Goal: Information Seeking & Learning: Learn about a topic

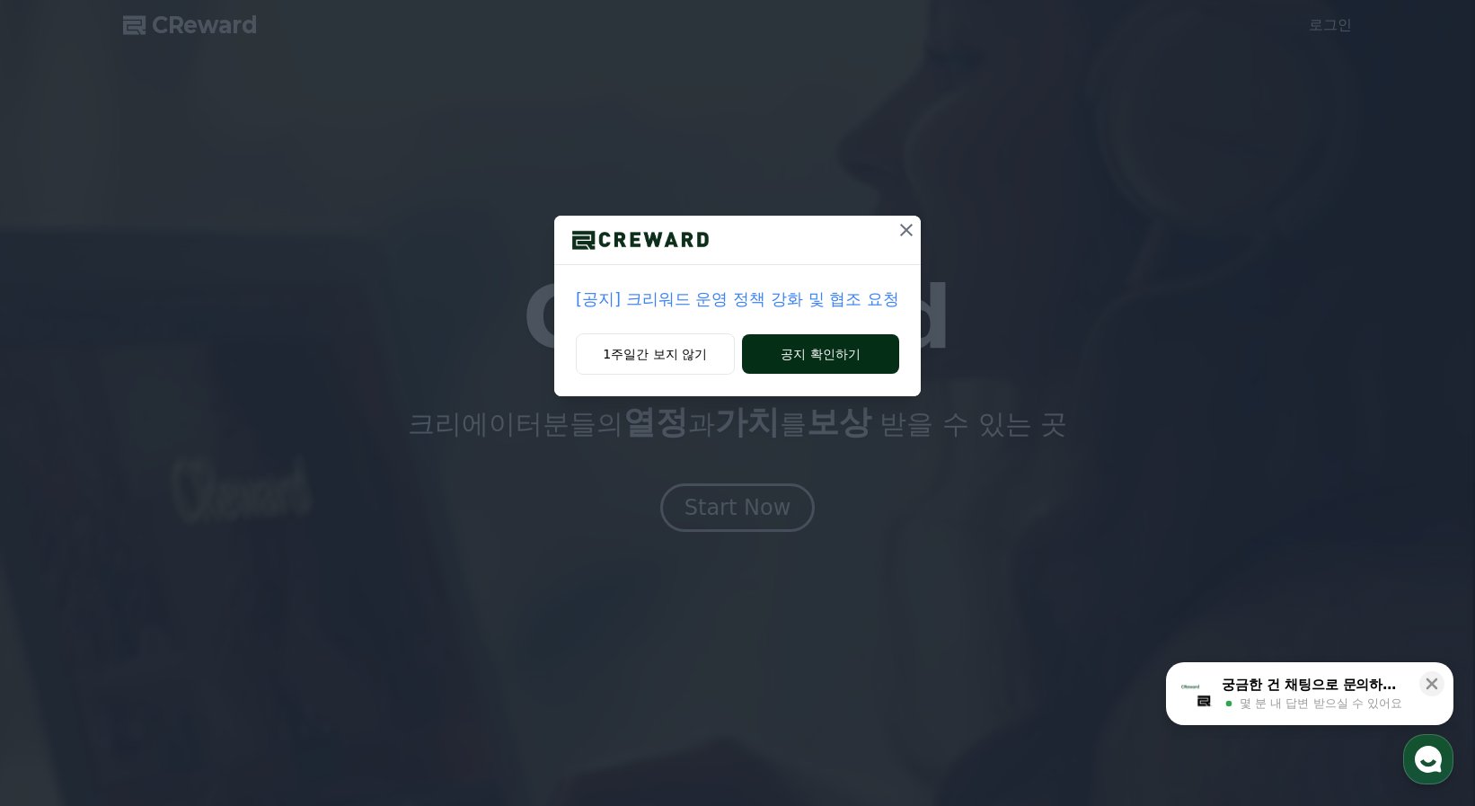
click at [804, 365] on button "공지 확인하기" at bounding box center [820, 354] width 157 height 40
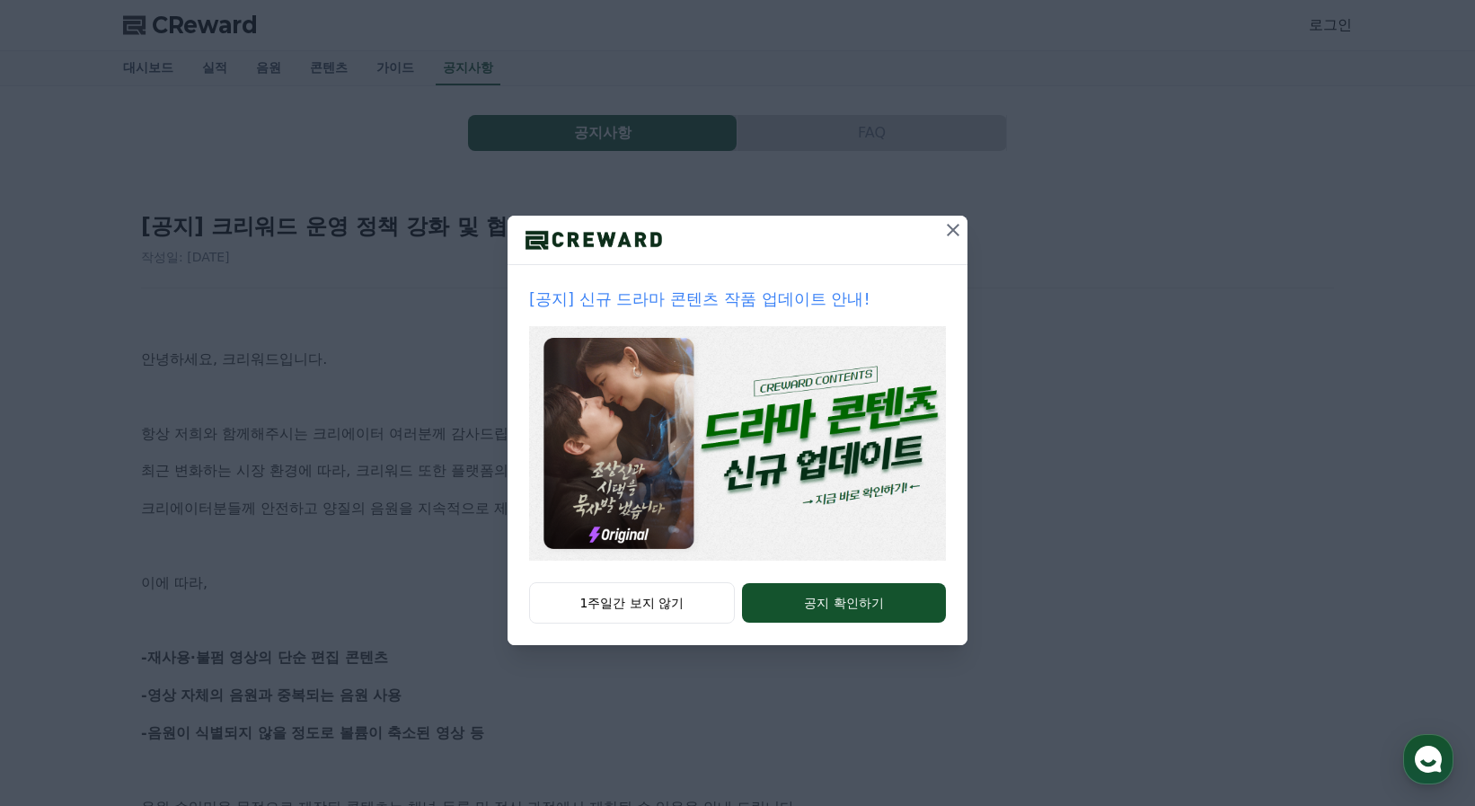
click at [955, 222] on icon at bounding box center [953, 230] width 22 height 22
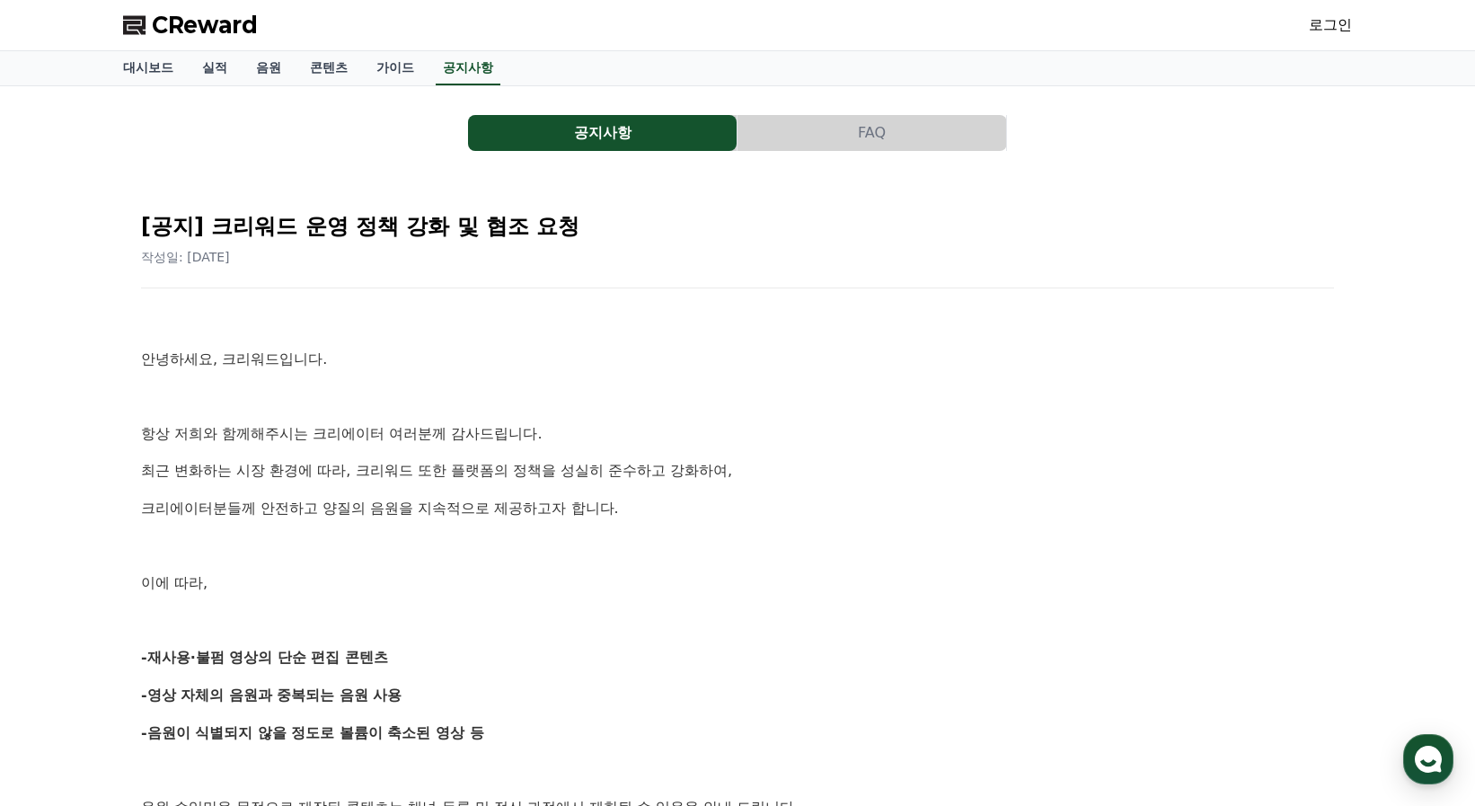
scroll to position [180, 0]
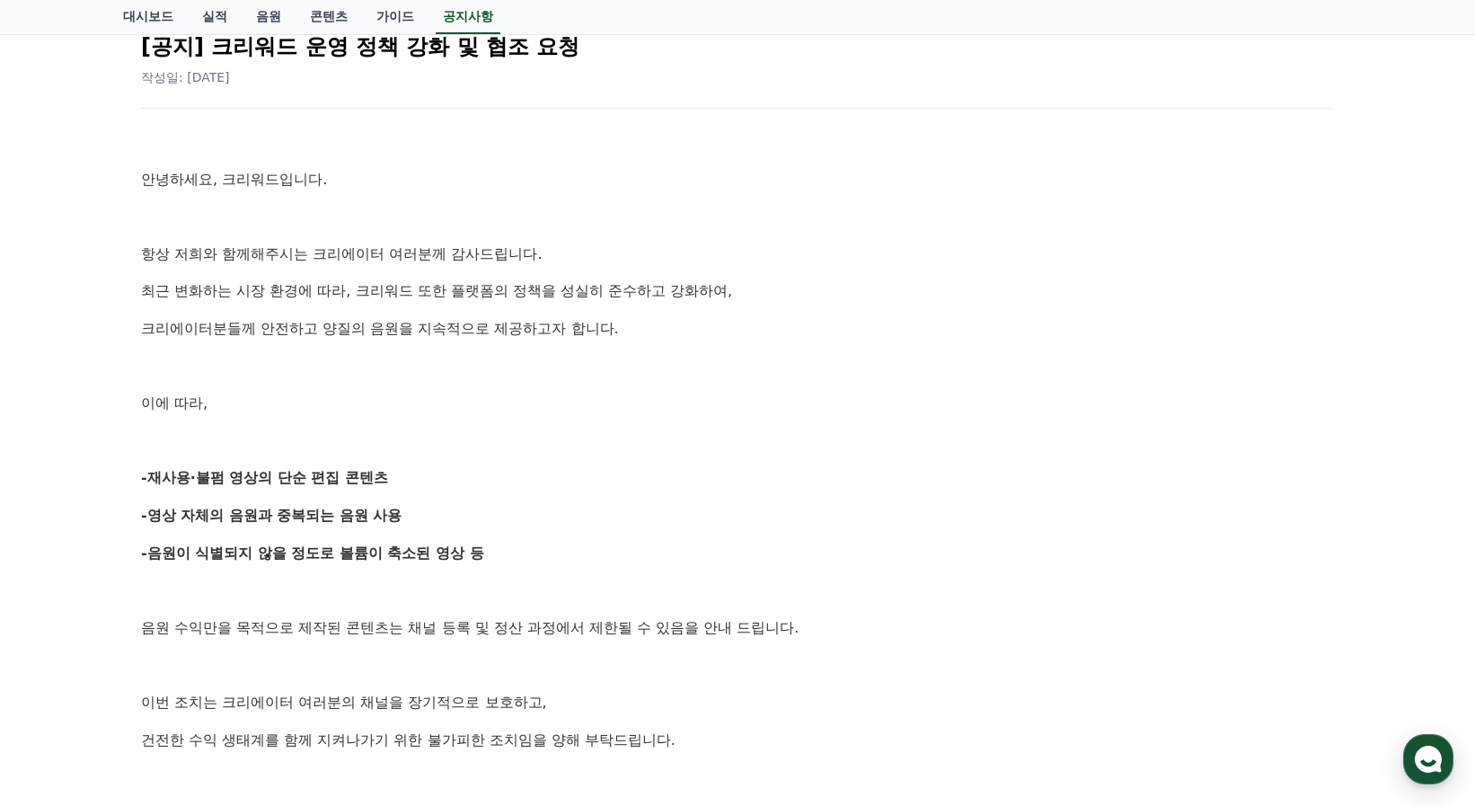
click at [875, 485] on p "-재사용·불펌 영상의 단순 편집 콘텐츠" at bounding box center [737, 477] width 1193 height 23
click at [1067, 499] on div "안녕하세요, 크리워드입니다. 항상 저희와 함께해주시는 크리에이터 여러분께 감사드립니다. 최근 변화하는 시장 환경에 따라, 크리워드 또한 플랫폼…" at bounding box center [737, 590] width 1193 height 920
click at [1036, 542] on p "-음원이 식별되지 않을 정도로 볼륨이 축소된 영상 등" at bounding box center [737, 553] width 1193 height 23
click at [1078, 497] on div "안녕하세요, 크리워드입니다. 항상 저희와 함께해주시는 크리에이터 여러분께 감사드립니다. 최근 변화하는 시장 환경에 따라, 크리워드 또한 플랫폼…" at bounding box center [737, 590] width 1193 height 920
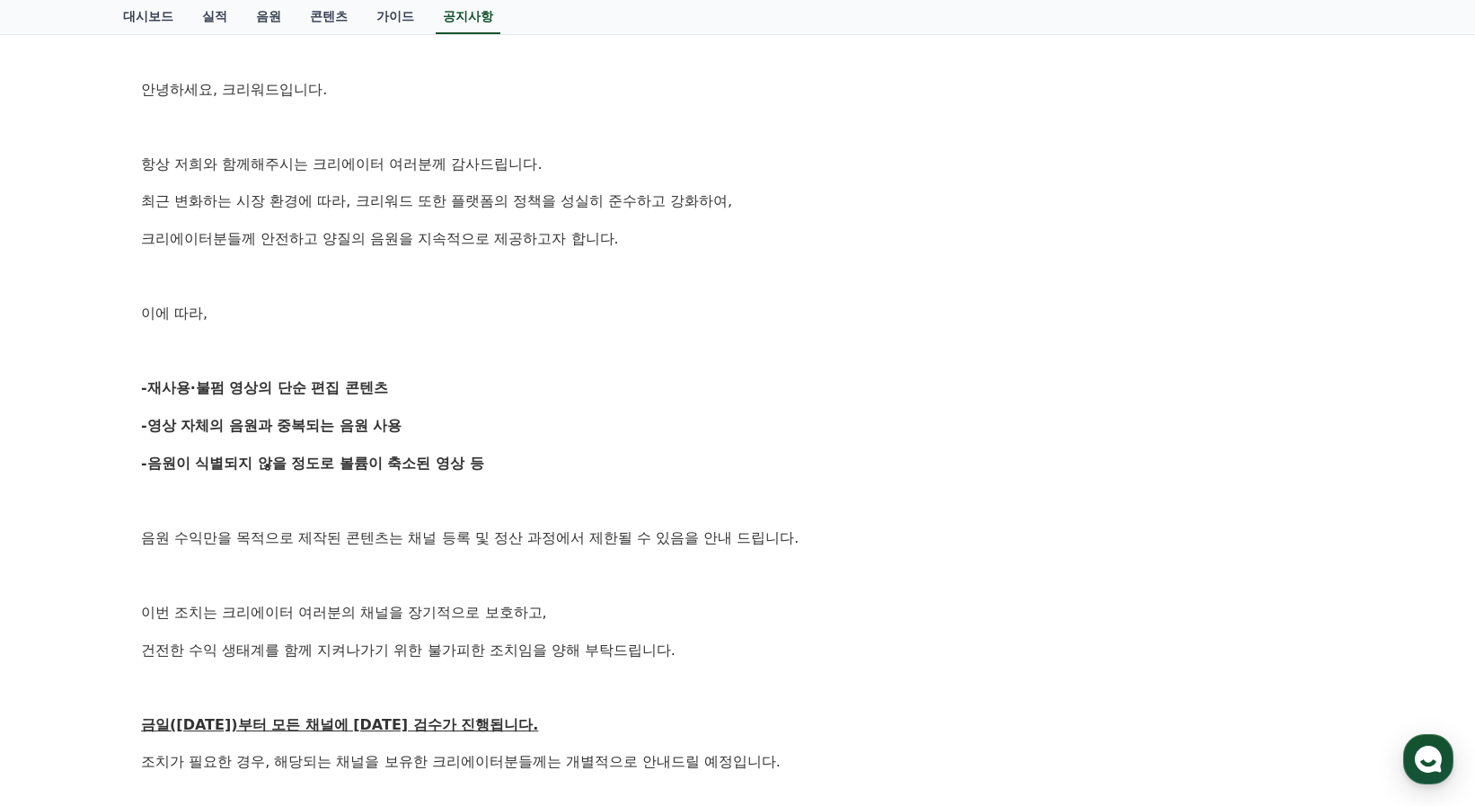
click at [1045, 533] on p "음원 수익만을 목적으로 제작된 콘텐츠는 채널 등록 및 정산 과정에서 제한될 수 있음을 안내 드립니다." at bounding box center [737, 537] width 1193 height 23
click at [1060, 507] on p at bounding box center [737, 500] width 1193 height 23
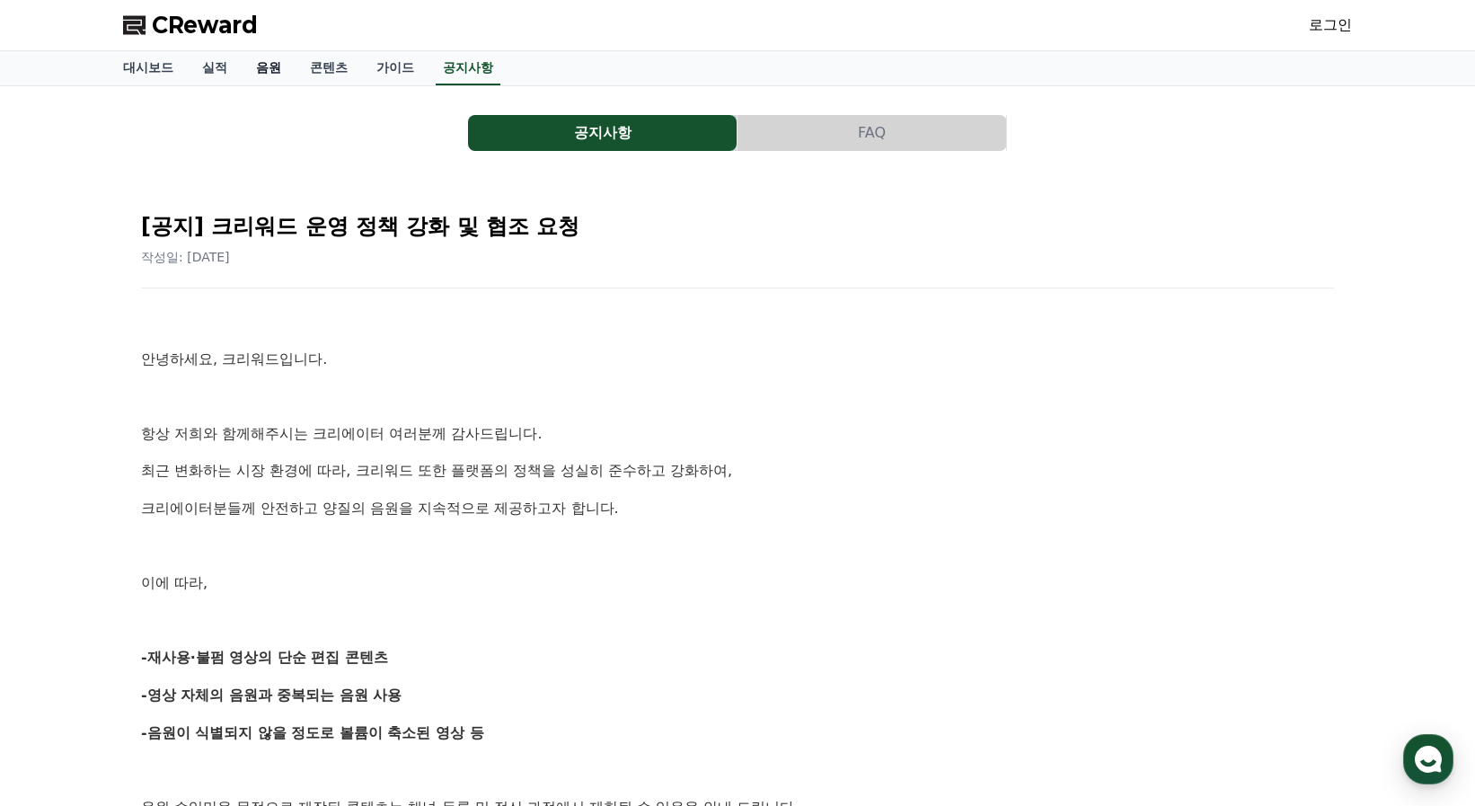
click at [268, 68] on link "음원" at bounding box center [269, 68] width 54 height 34
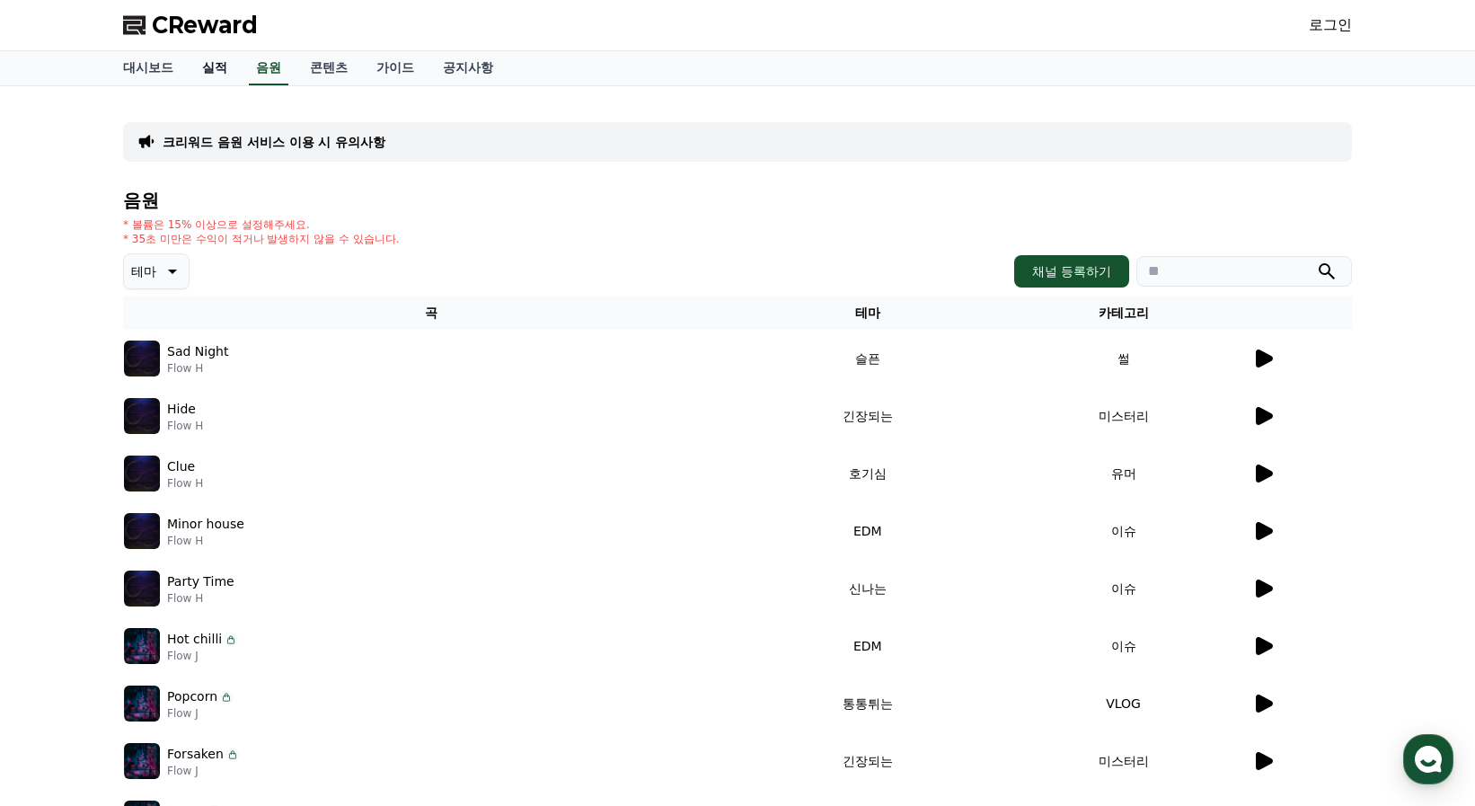
click at [216, 64] on link "실적" at bounding box center [215, 68] width 54 height 34
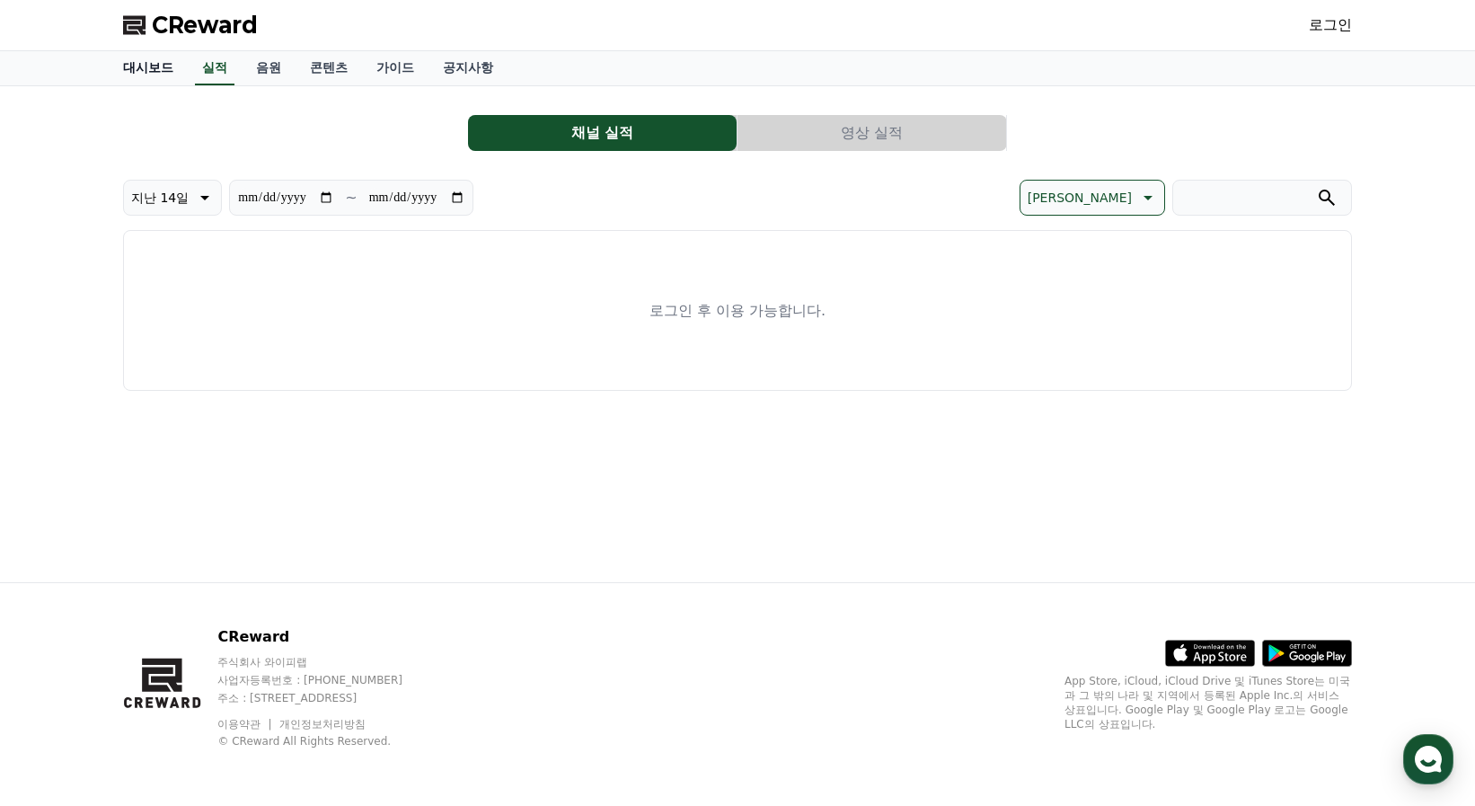
click at [142, 70] on link "대시보드" at bounding box center [148, 68] width 79 height 34
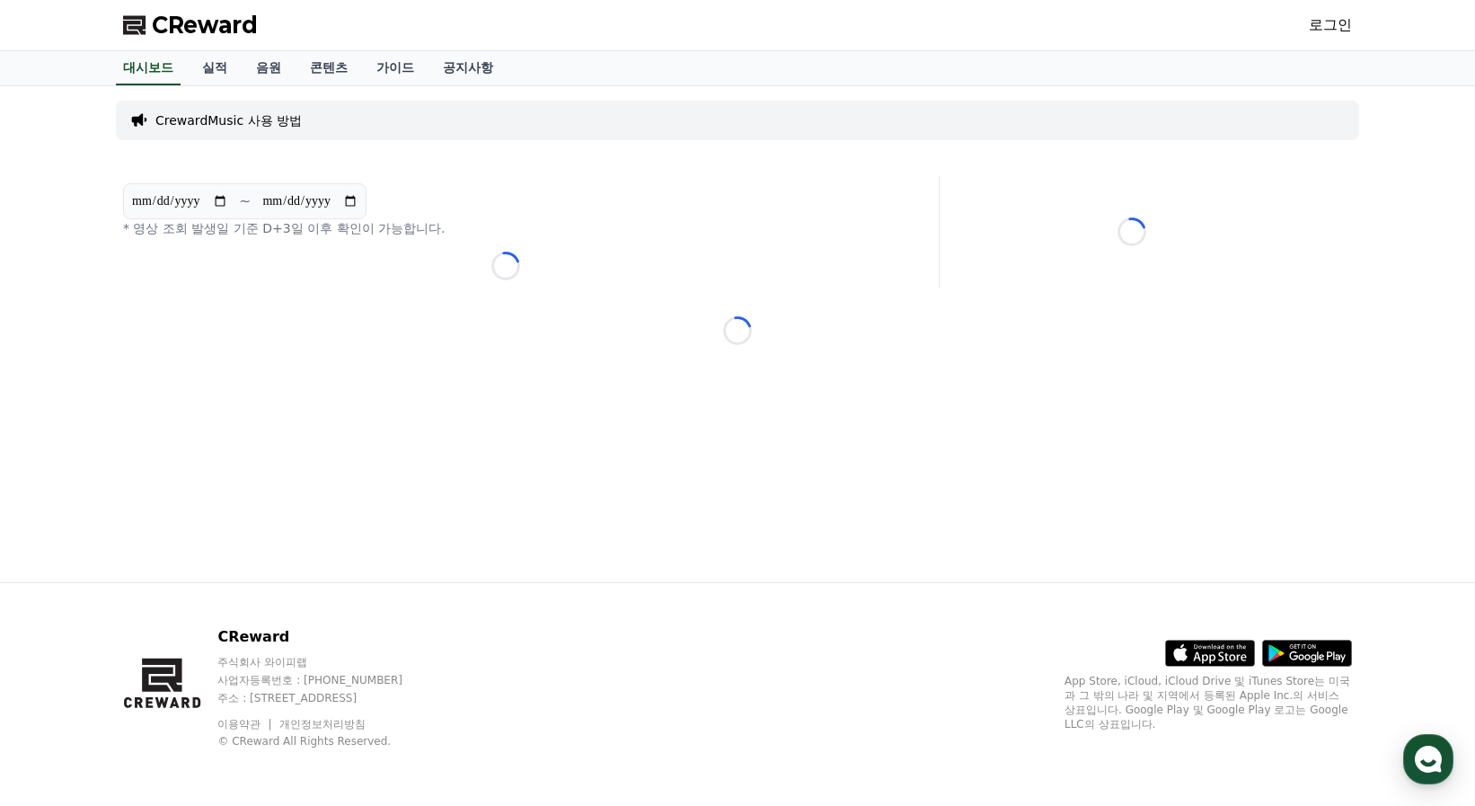
click at [1343, 24] on link "로그인" at bounding box center [1330, 25] width 43 height 22
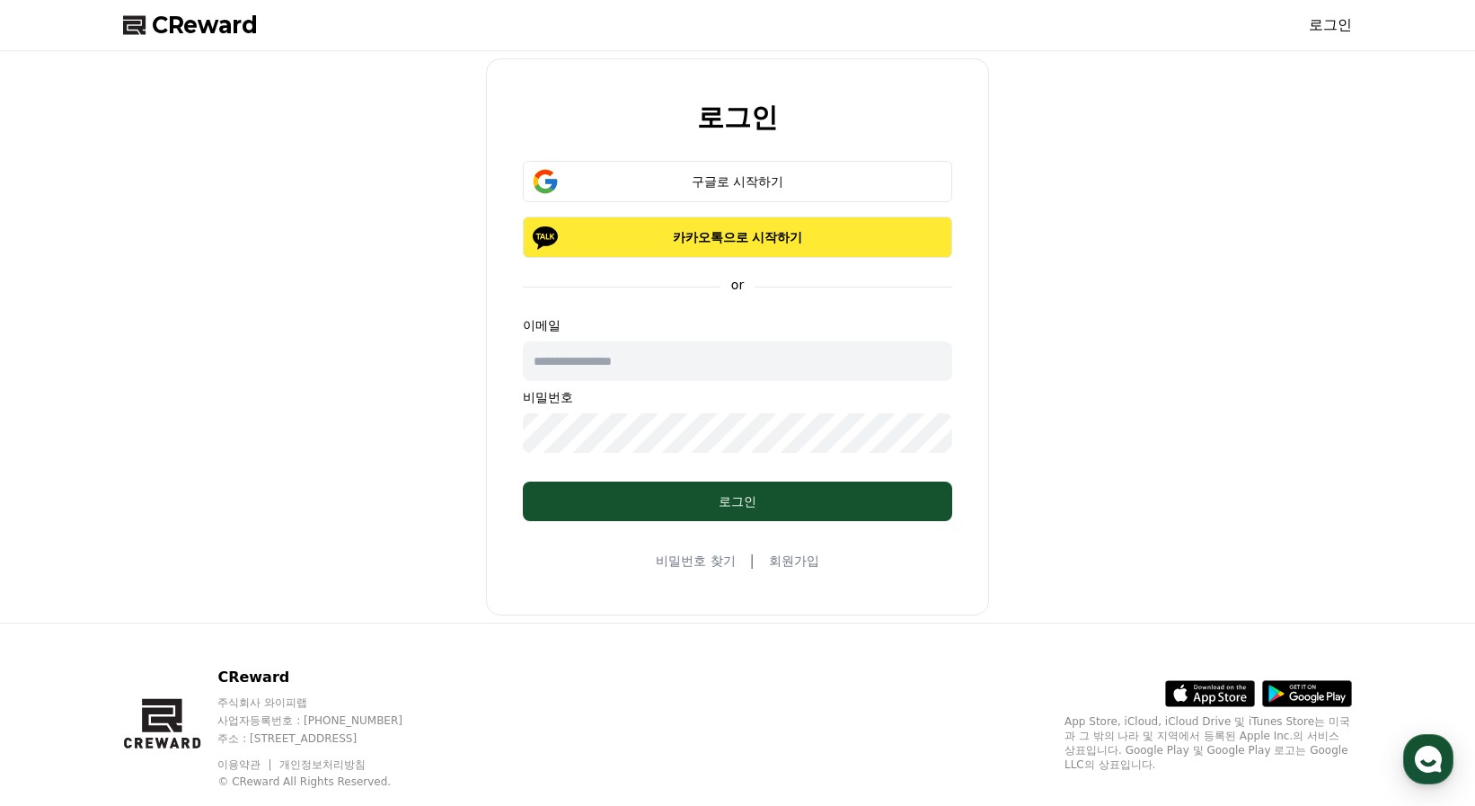
click at [750, 237] on p "카카오톡으로 시작하기" at bounding box center [737, 237] width 377 height 18
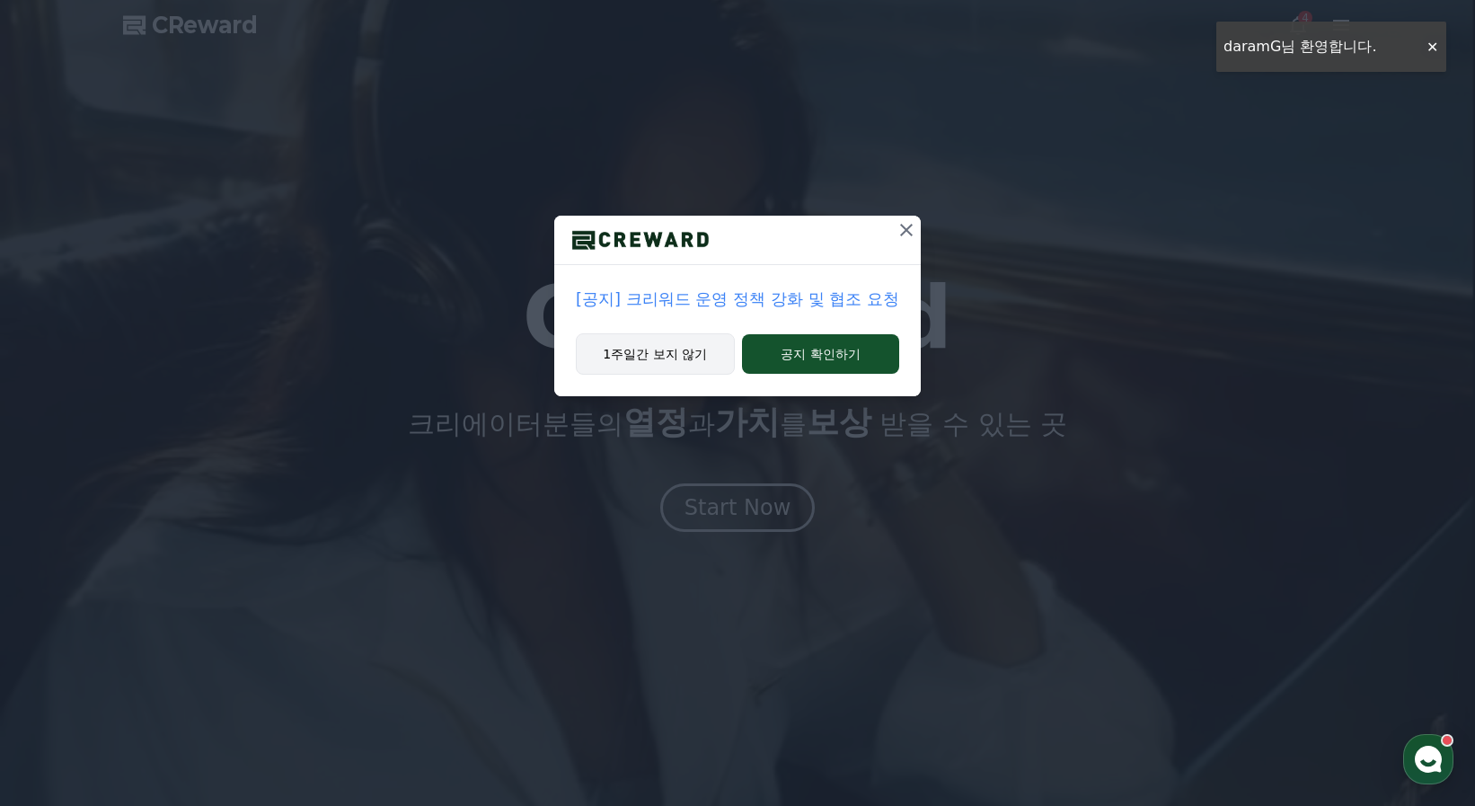
click at [622, 358] on button "1주일간 보지 않기" at bounding box center [655, 353] width 159 height 41
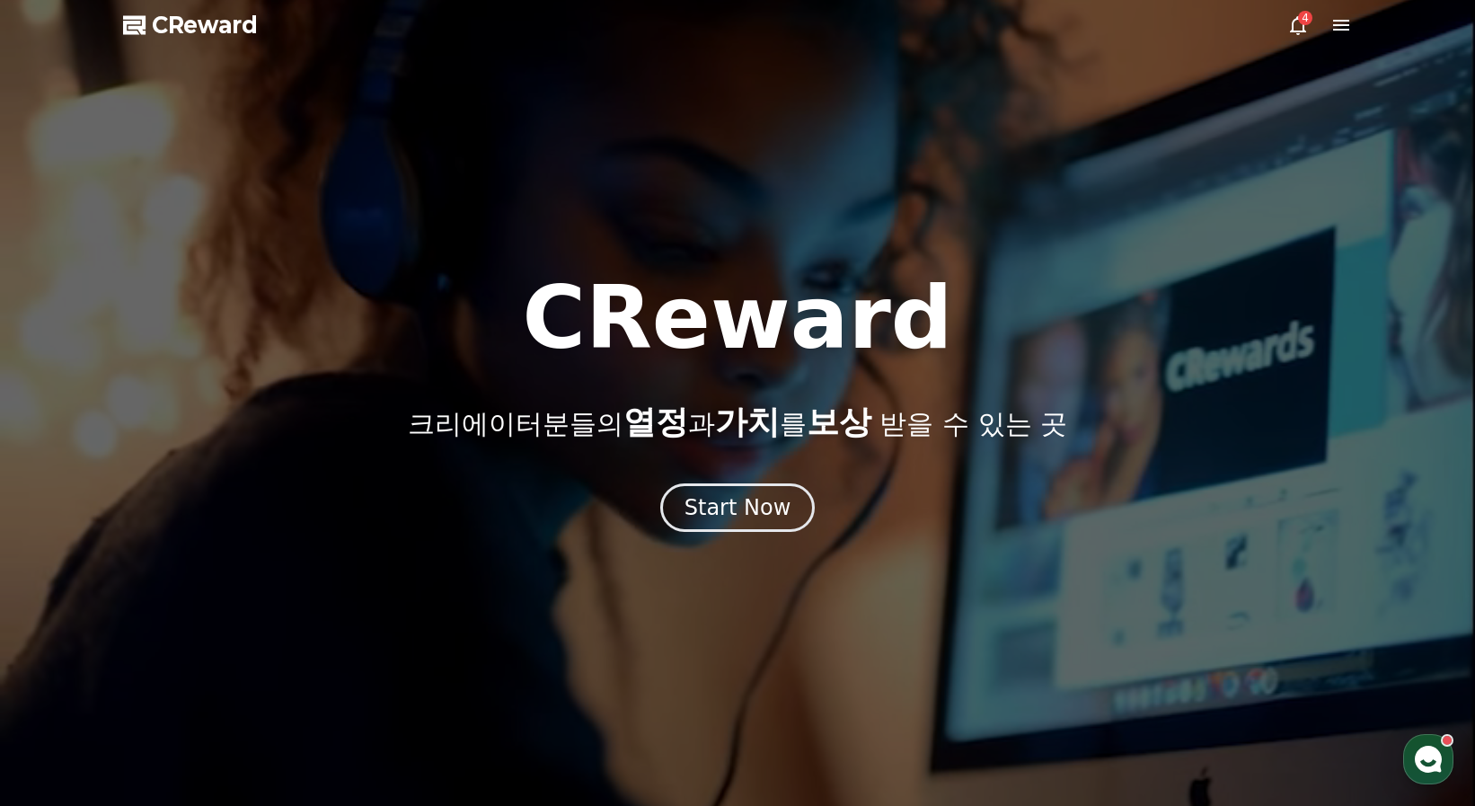
click at [1302, 22] on div "4" at bounding box center [1305, 18] width 14 height 14
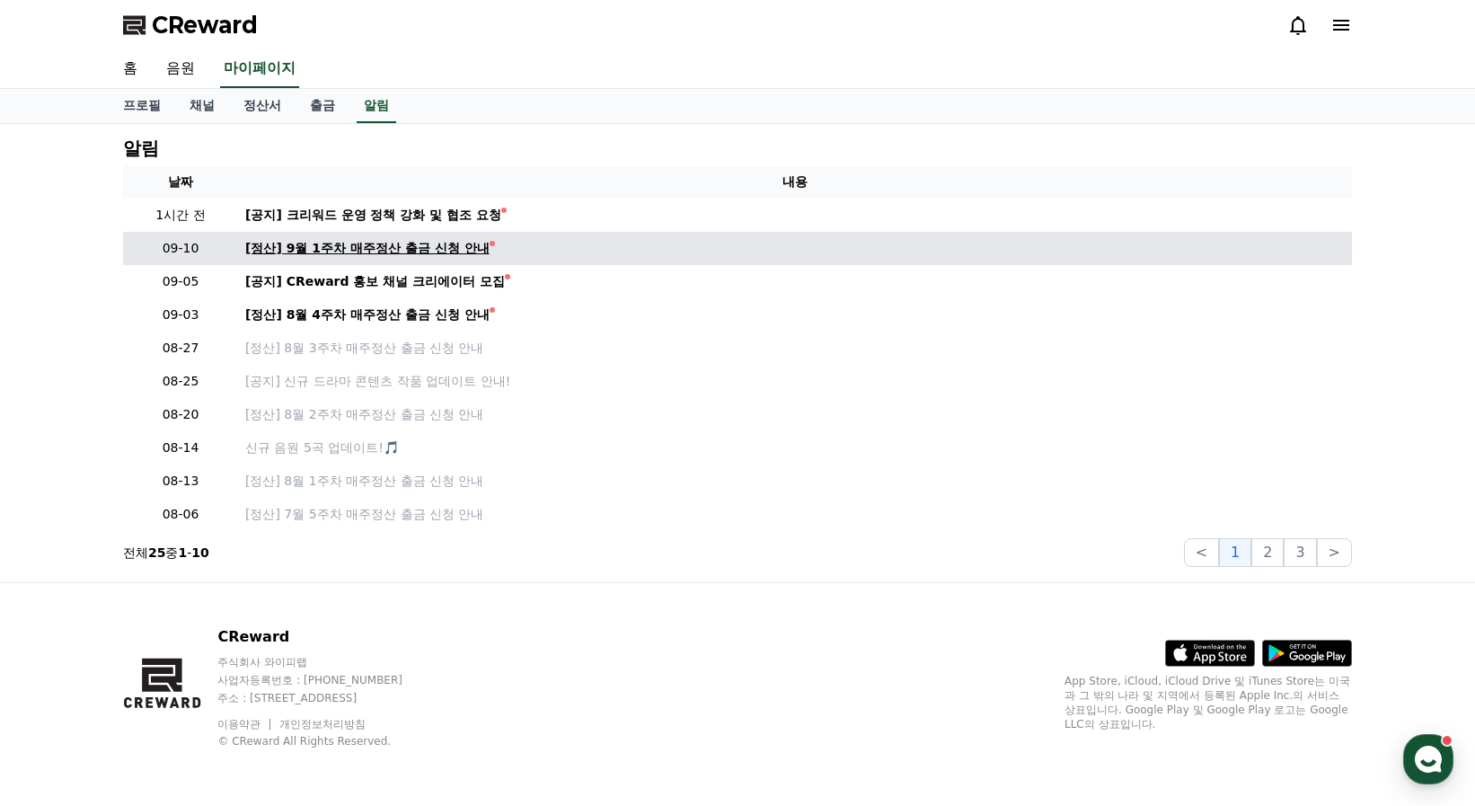
click at [422, 253] on div "[정산] 9월 1주차 매주정산 출금 신청 안내" at bounding box center [367, 248] width 244 height 19
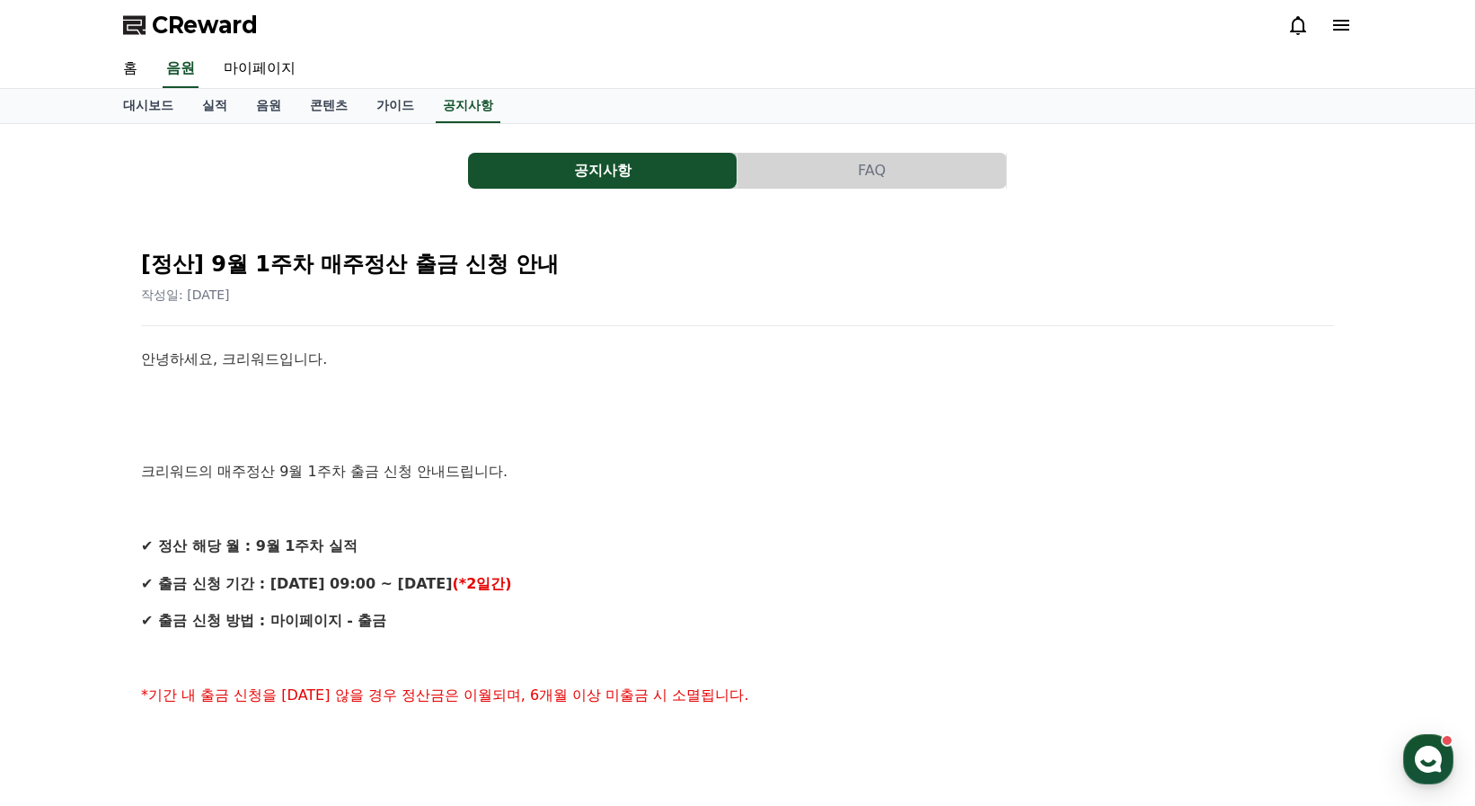
click at [637, 425] on p at bounding box center [737, 433] width 1193 height 23
click at [801, 501] on p at bounding box center [737, 508] width 1193 height 23
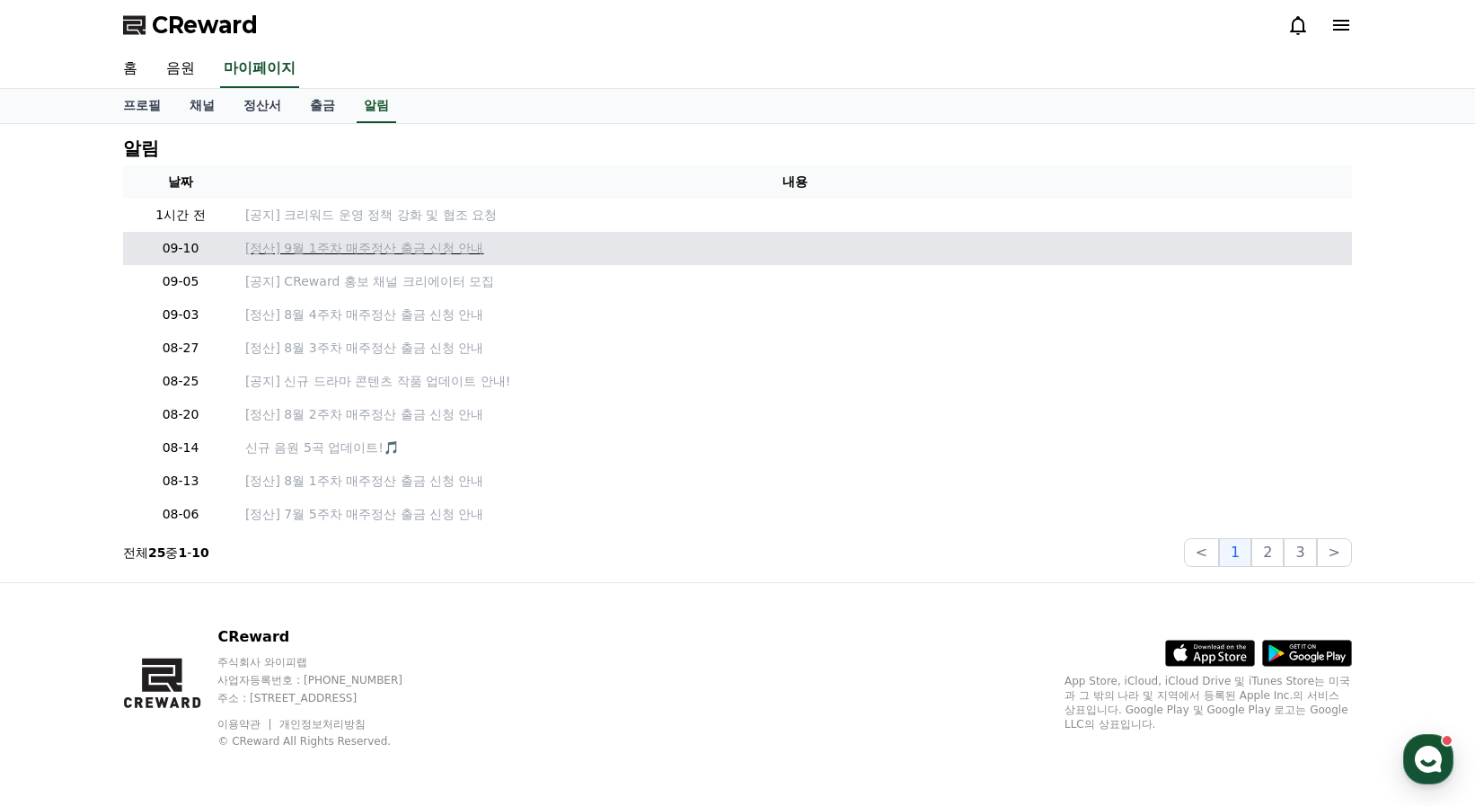
click at [364, 242] on p "[정산] 9월 1주차 매주정산 출금 신청 안내" at bounding box center [794, 248] width 1099 height 19
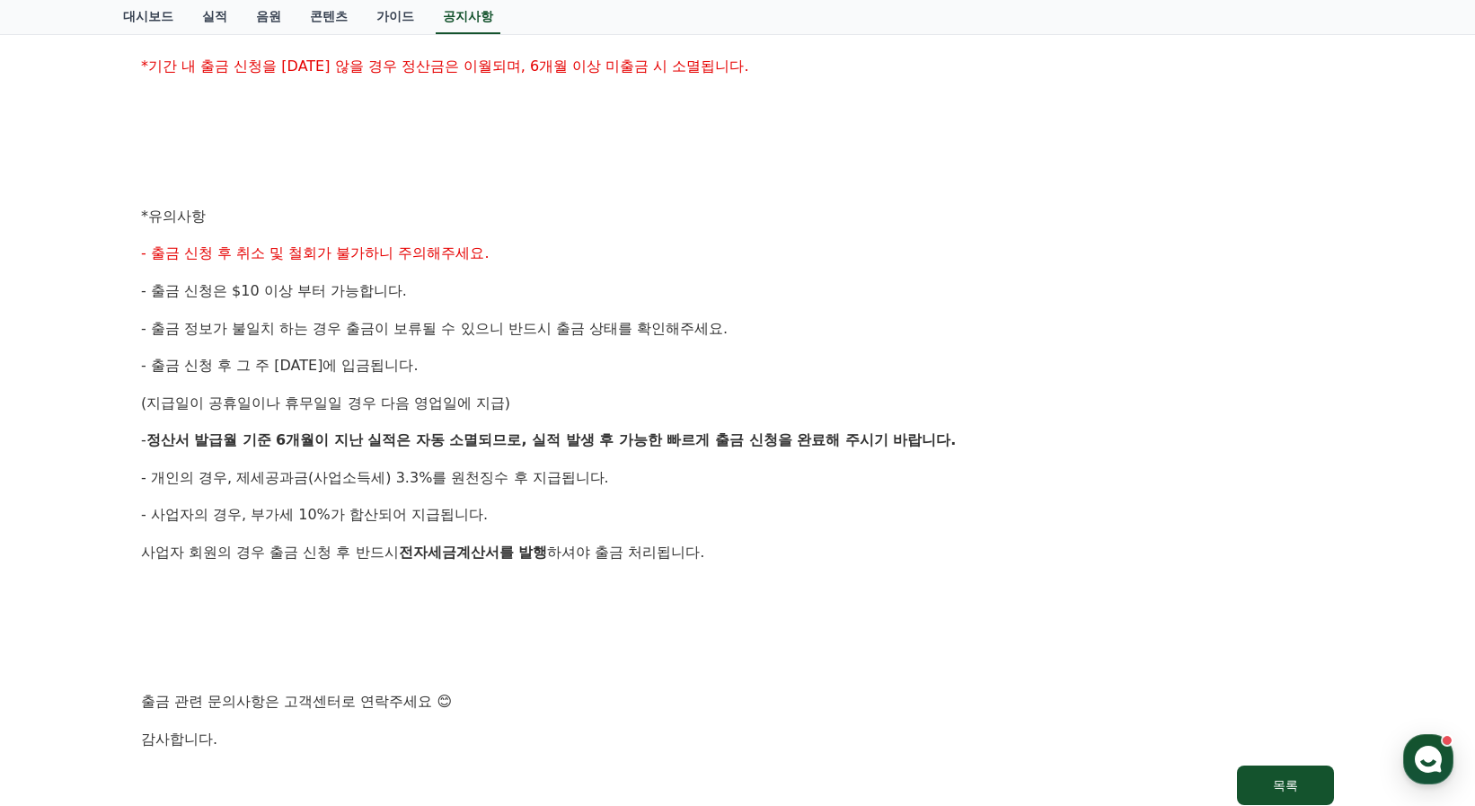
scroll to position [718, 0]
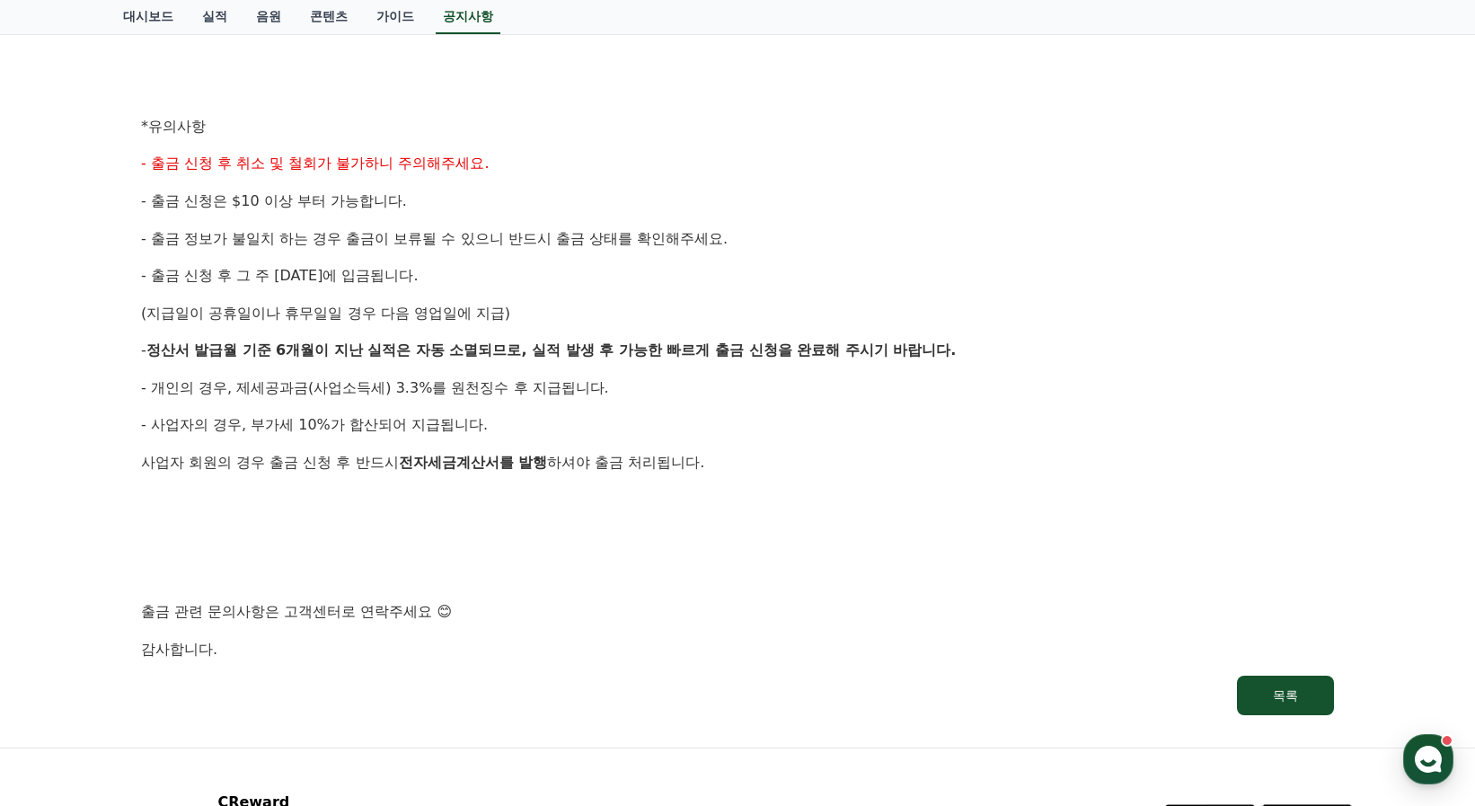
click at [670, 517] on div "안녕하세요, 크리워드입니다. 크리워드의 매주정산 9월 1주차 출금 신청 안내드립니다. ✔ 정산 해당 월 : 9월 1주차 실적 ✔ 출금 신청 기…" at bounding box center [737, 145] width 1193 height 1032
click at [688, 525] on div "안녕하세요, 크리워드입니다. 크리워드의 매주정산 9월 1주차 출금 신청 안내드립니다. ✔ 정산 해당 월 : 9월 1주차 실적 ✔ 출금 신청 기…" at bounding box center [737, 145] width 1193 height 1032
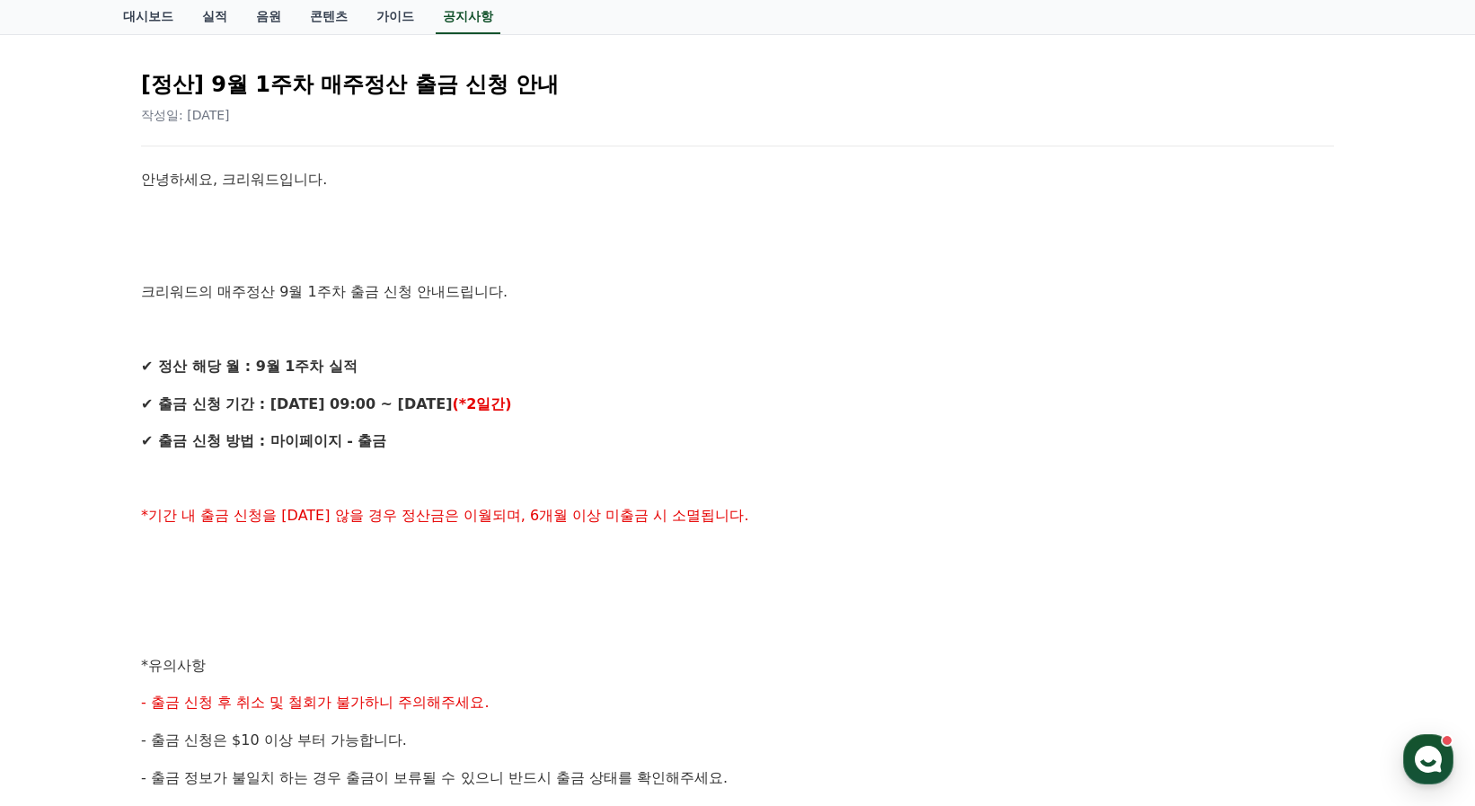
scroll to position [0, 0]
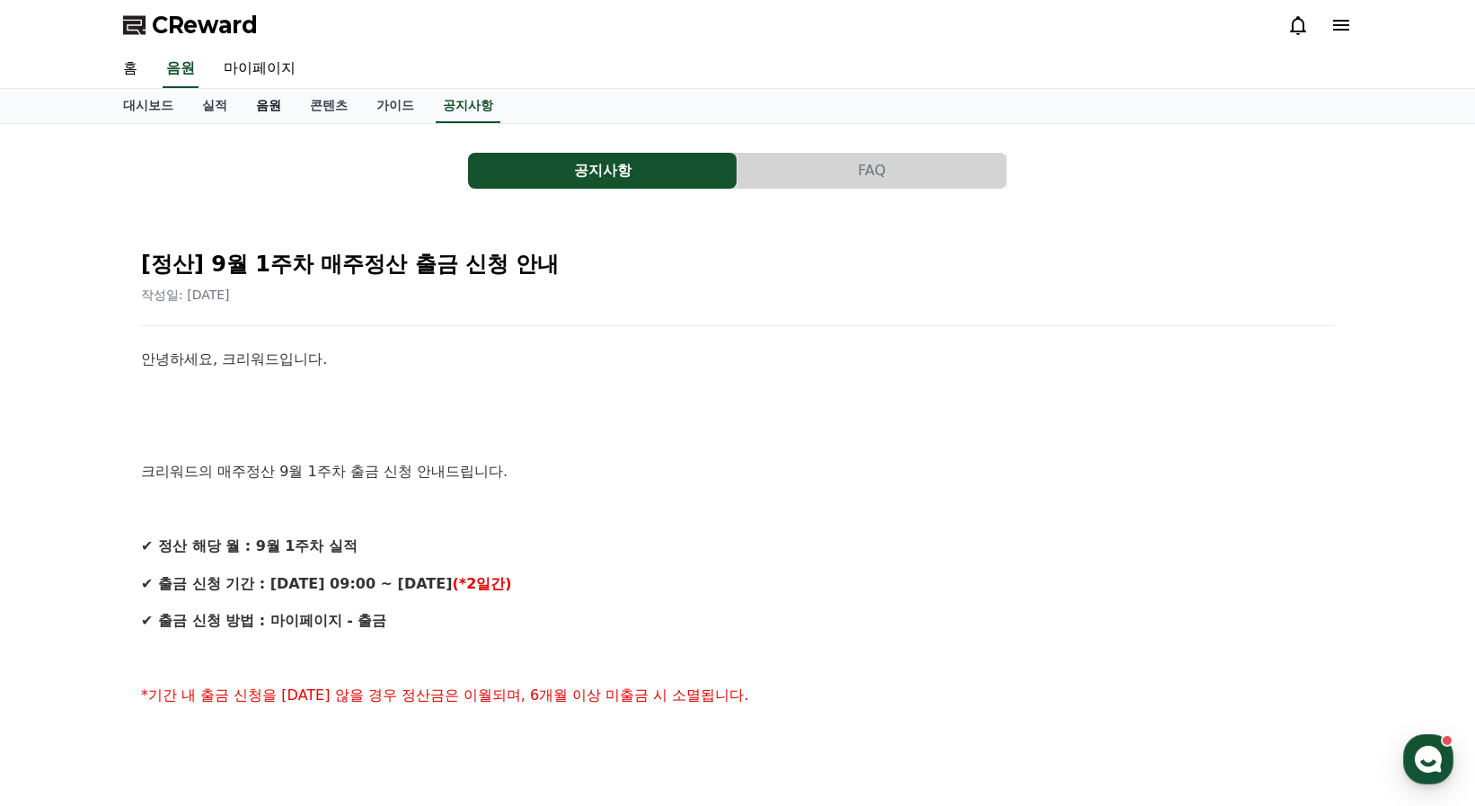
click at [271, 106] on link "음원" at bounding box center [269, 106] width 54 height 34
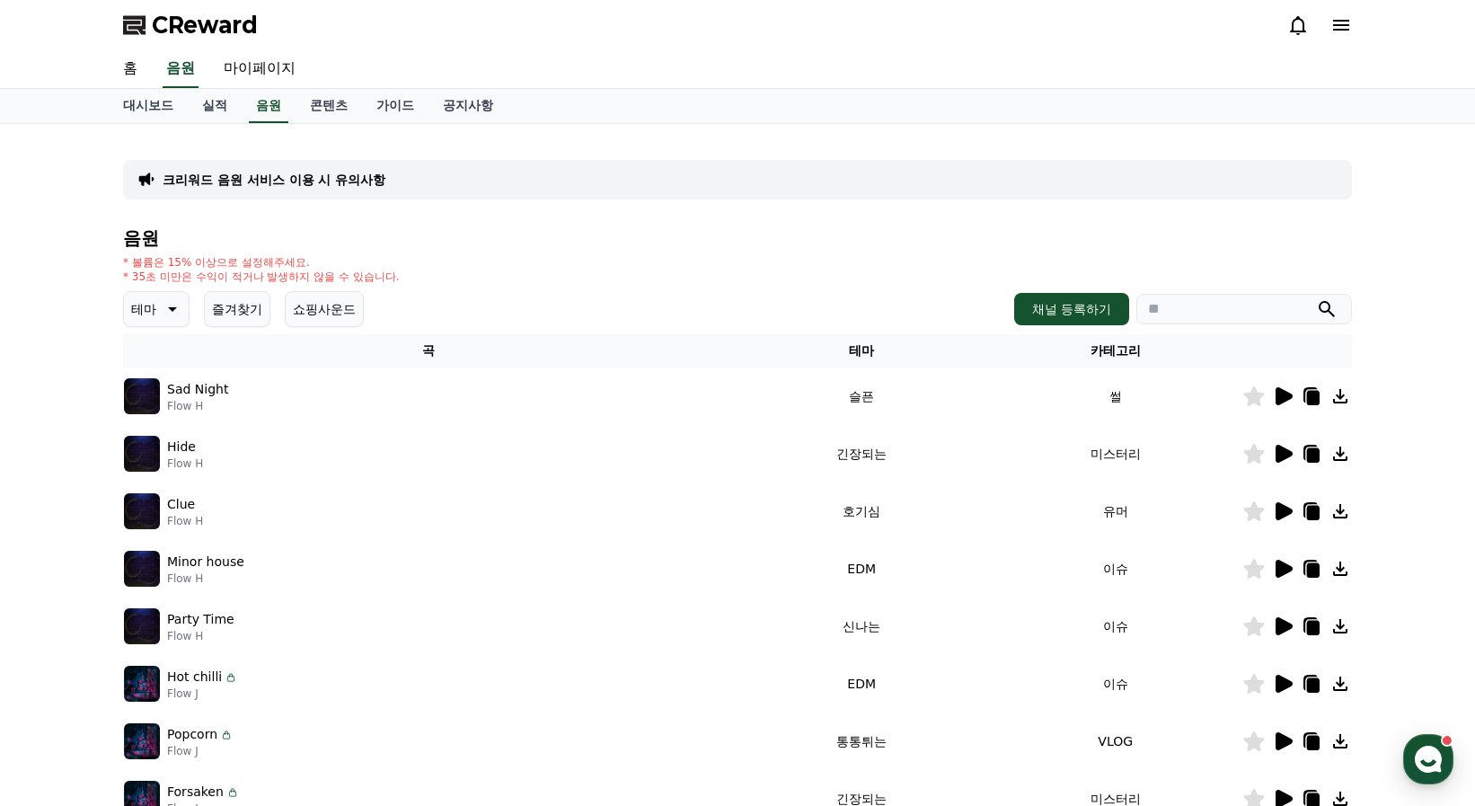
click at [476, 251] on div "음원 * 볼륨은 15% 이상으로 설정해주세요. * 35초 미만은 수익이 적거나 발생하지 않을 수 있습니다. 테마 즐겨찾기 쇼핑사운드 채널 등록…" at bounding box center [737, 603] width 1229 height 750
click at [267, 63] on link "마이페이지" at bounding box center [259, 69] width 101 height 38
select select "**********"
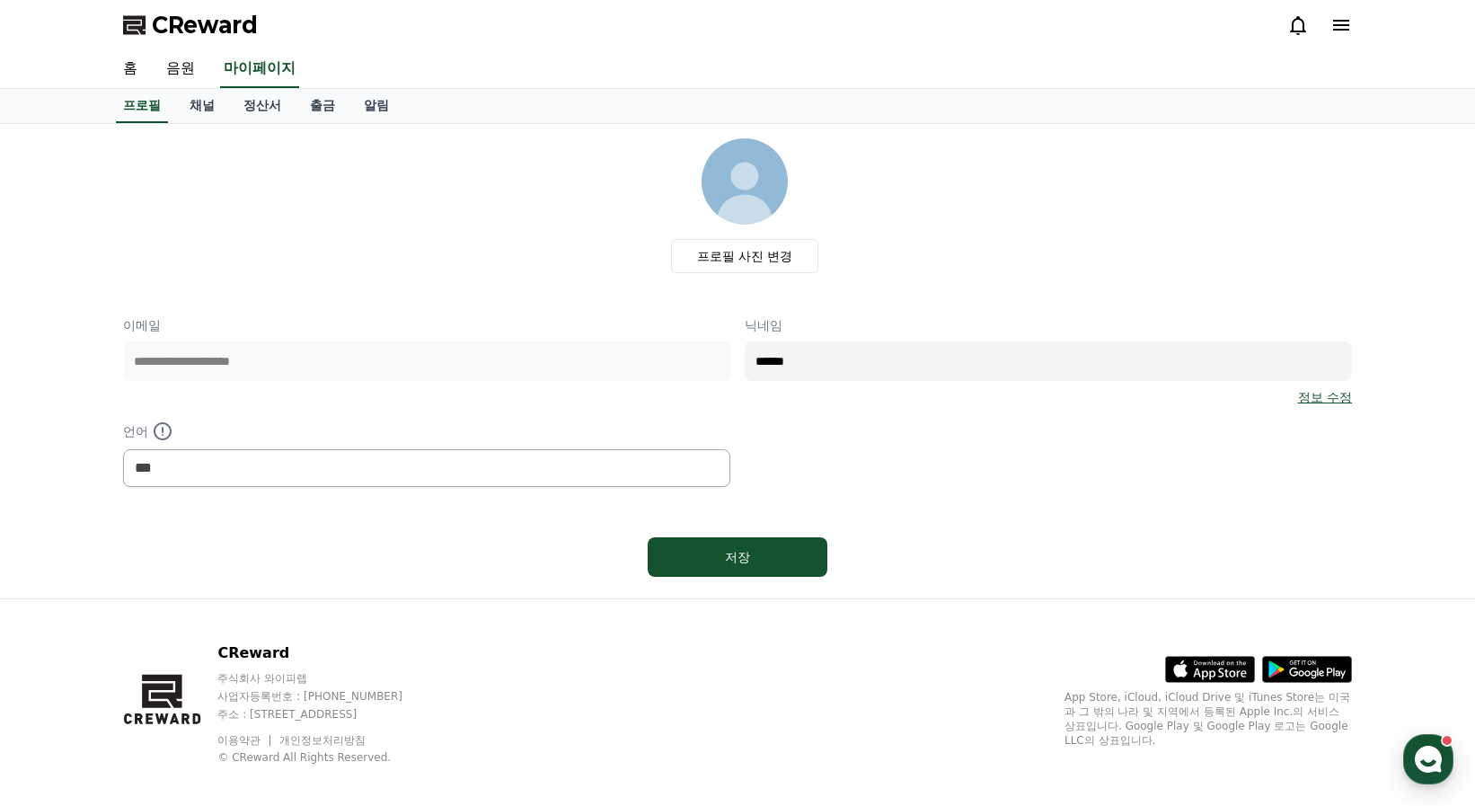
click at [428, 246] on div "프로필 사진 변경" at bounding box center [744, 205] width 1214 height 135
click at [197, 109] on link "채널" at bounding box center [202, 106] width 54 height 34
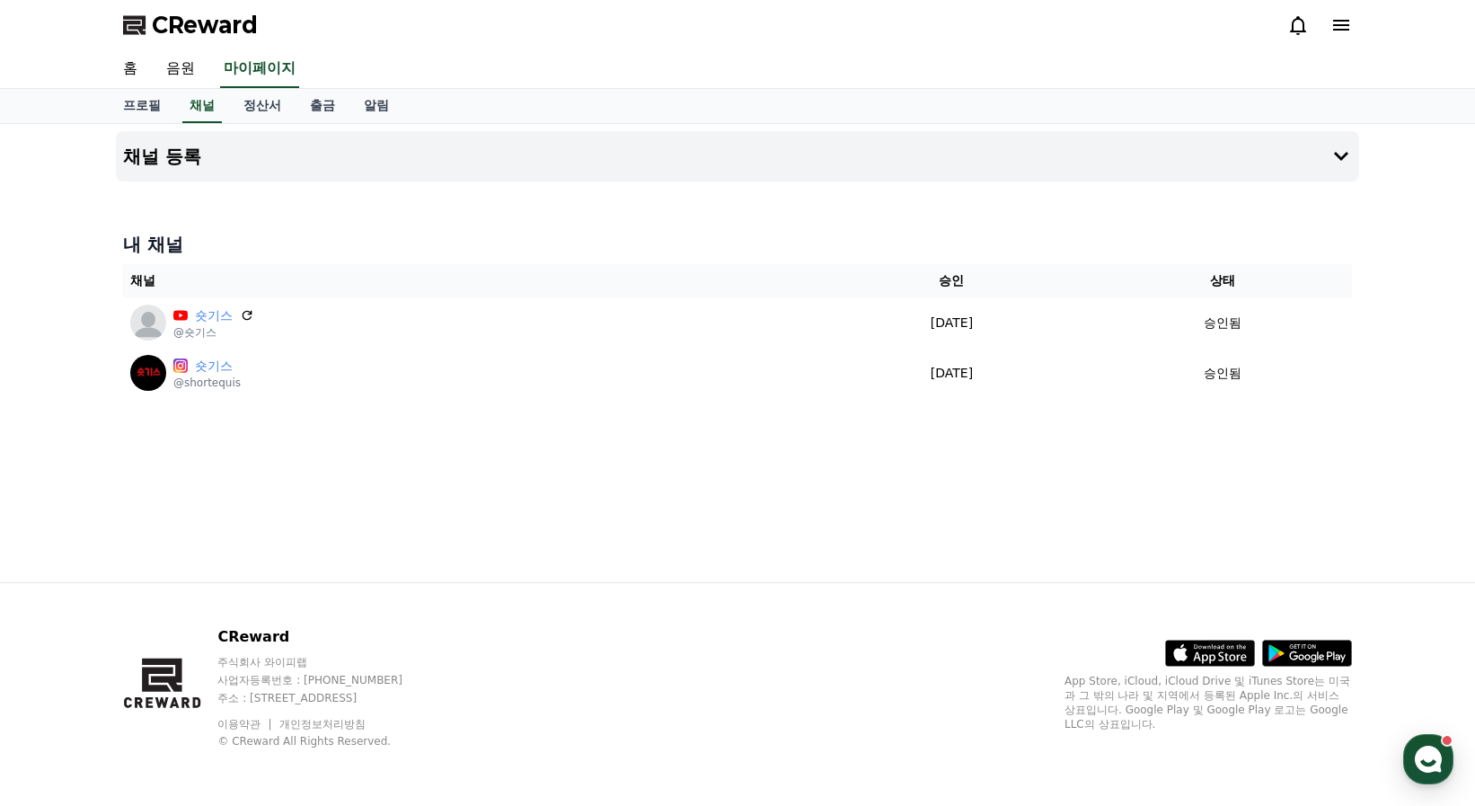
click at [252, 486] on div "채널 등록 내 채널 채널 승인 상태 숏기스 @숏기스 2025-01-13 01-13 승인됨 숏기스 @shortequis 2025-01-13 01…" at bounding box center [737, 353] width 1257 height 458
click at [268, 110] on link "정산서" at bounding box center [262, 106] width 66 height 34
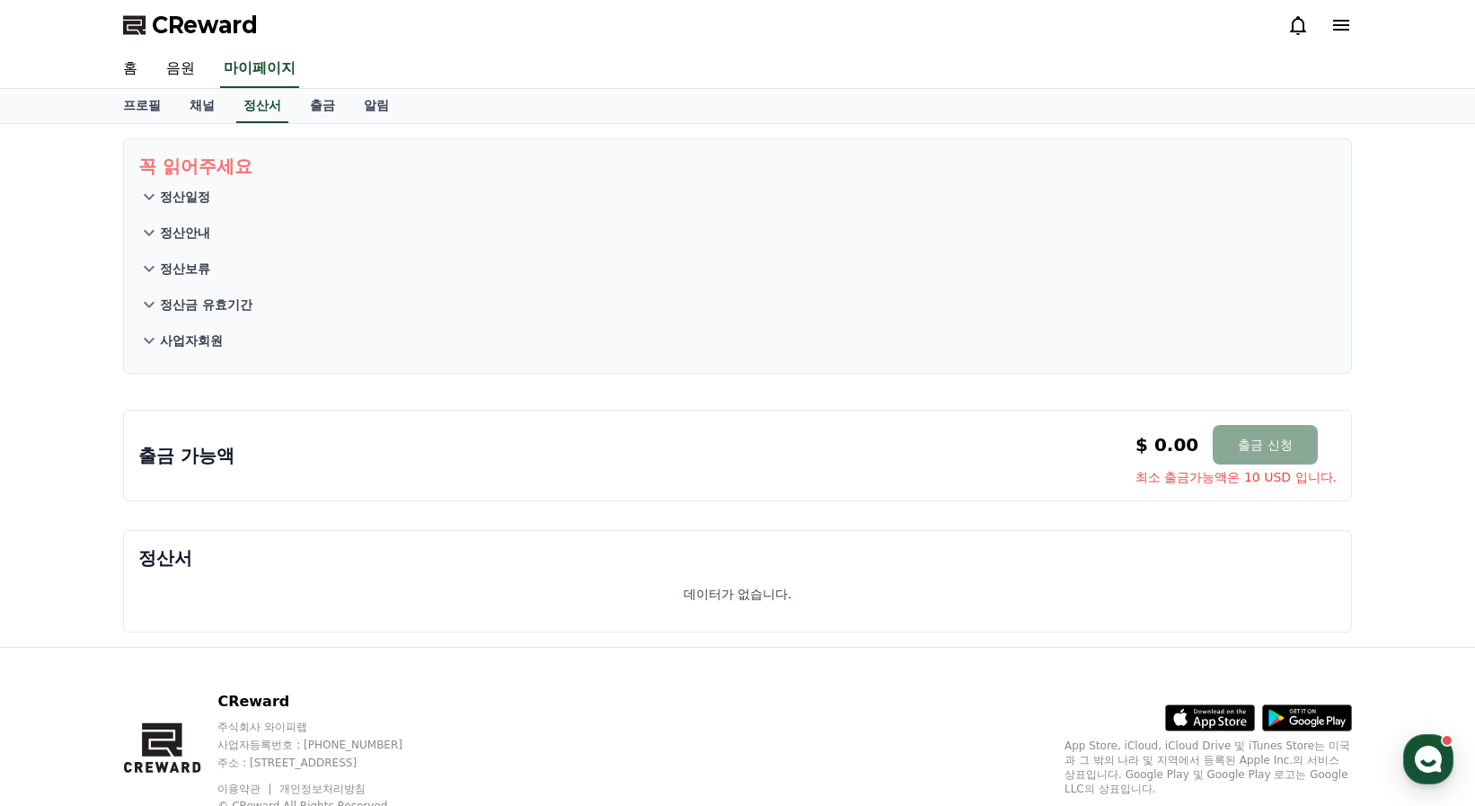
click at [241, 299] on p "정산금 유효기간" at bounding box center [206, 304] width 93 height 18
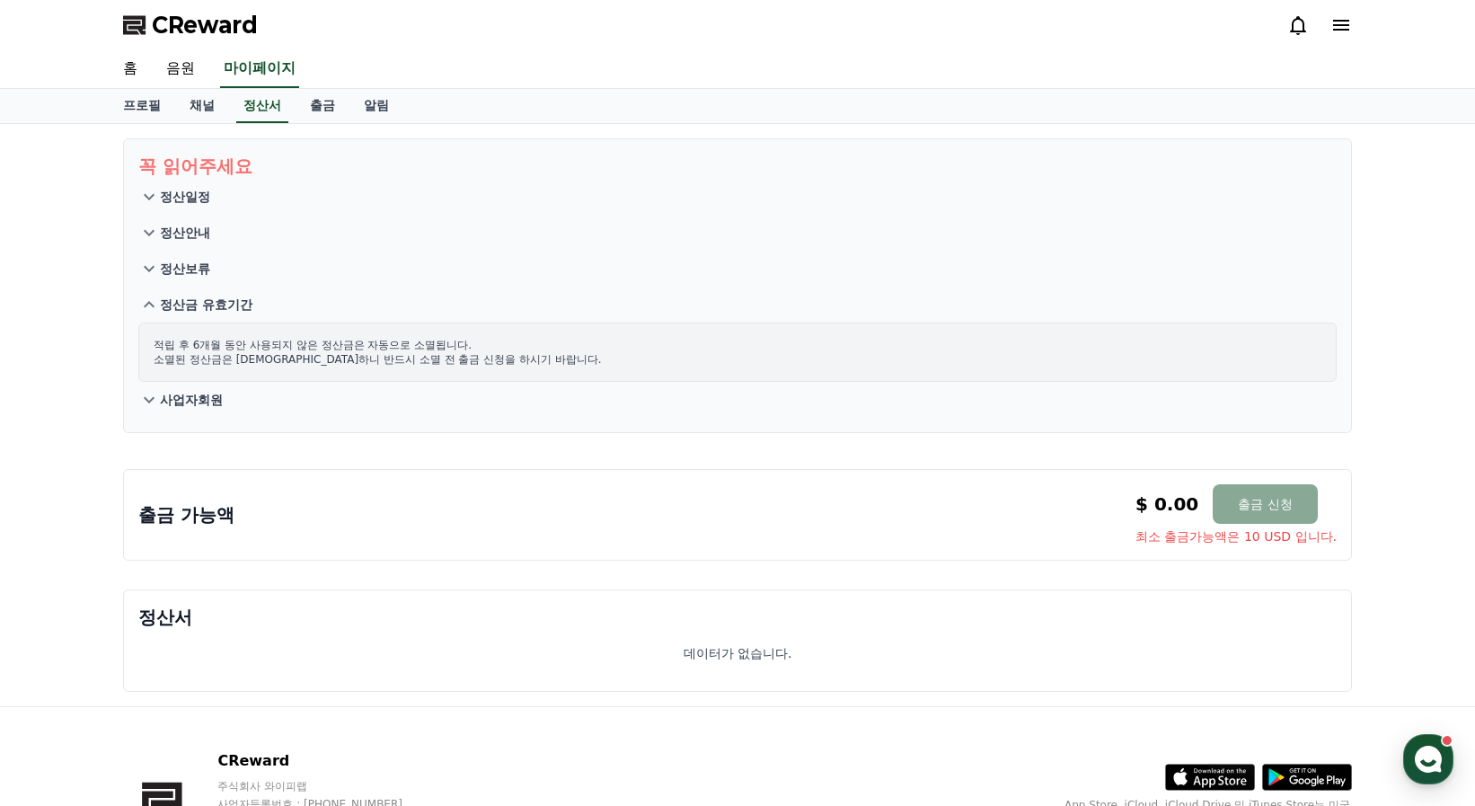
click at [654, 494] on div "출금 가능액 $ 0.00 출금 신청 최소 출금가능액은 10 USD 입니다. $ 0.00 출금 신청 최소 출금가능액은 10 USD 입니다." at bounding box center [737, 514] width 1198 height 61
click at [182, 71] on link "음원" at bounding box center [180, 69] width 57 height 38
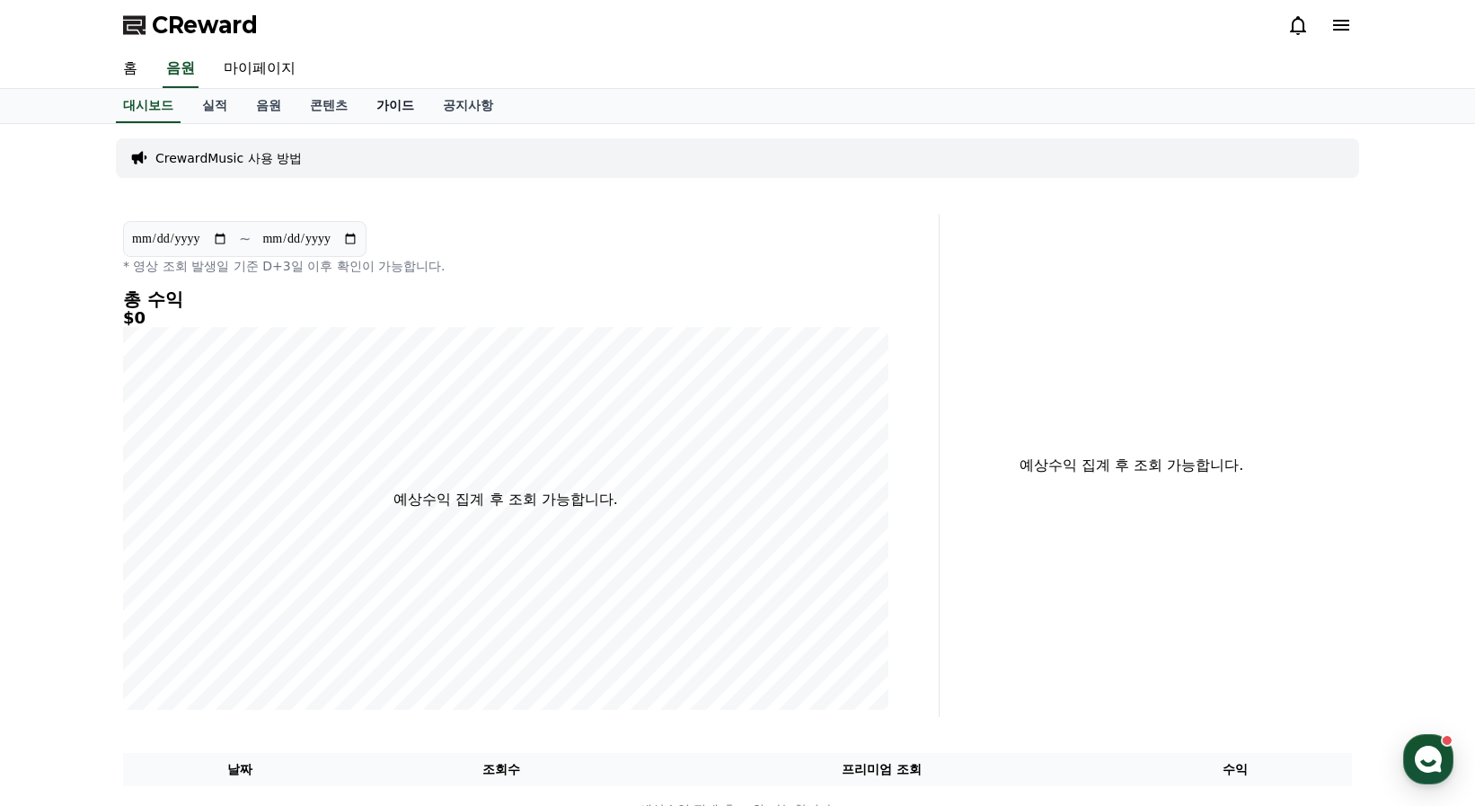
click at [402, 105] on link "가이드" at bounding box center [395, 106] width 66 height 34
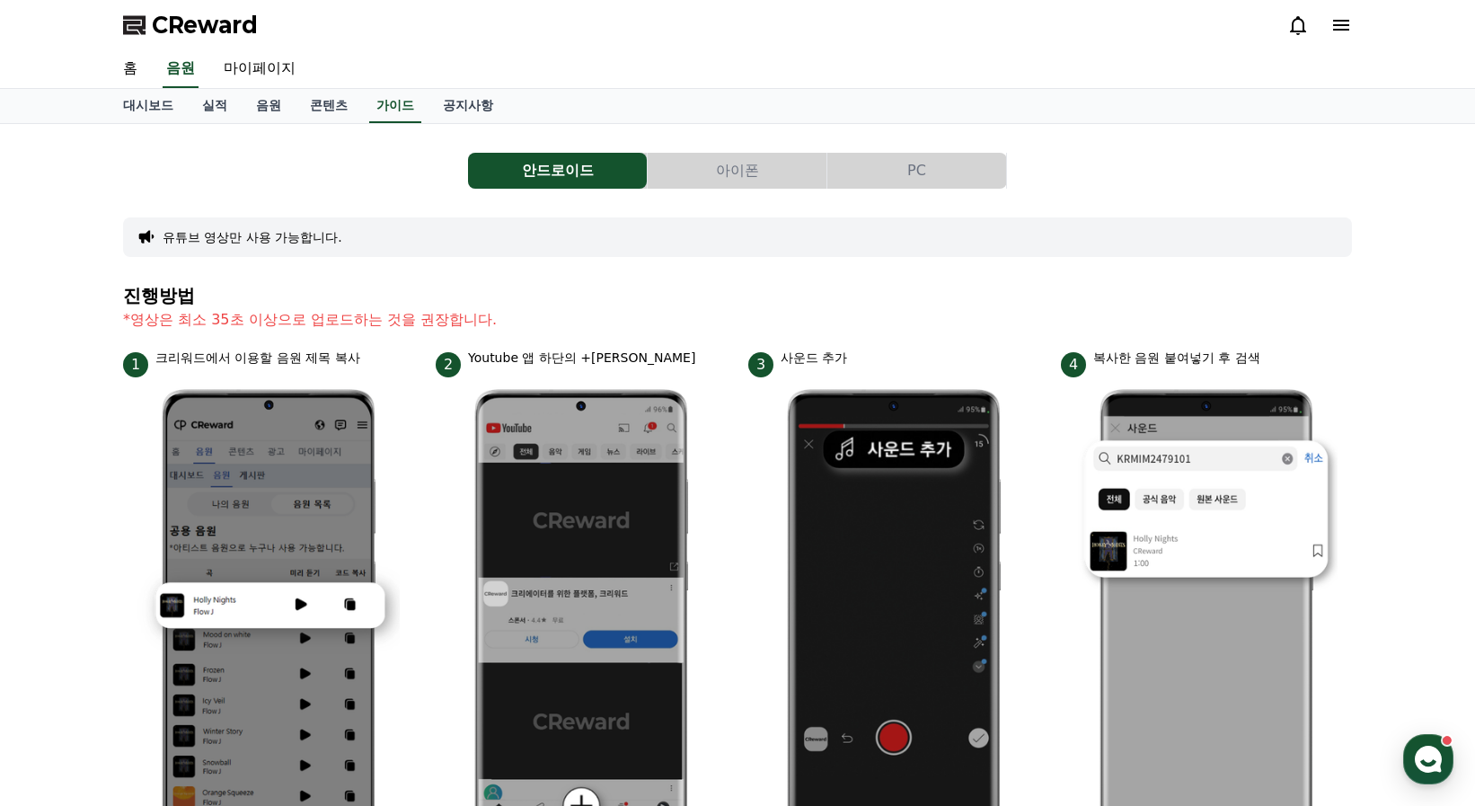
click at [379, 179] on div "안드로이드 아이폰 PC" at bounding box center [737, 171] width 1229 height 36
click at [924, 175] on button "PC" at bounding box center [916, 171] width 179 height 36
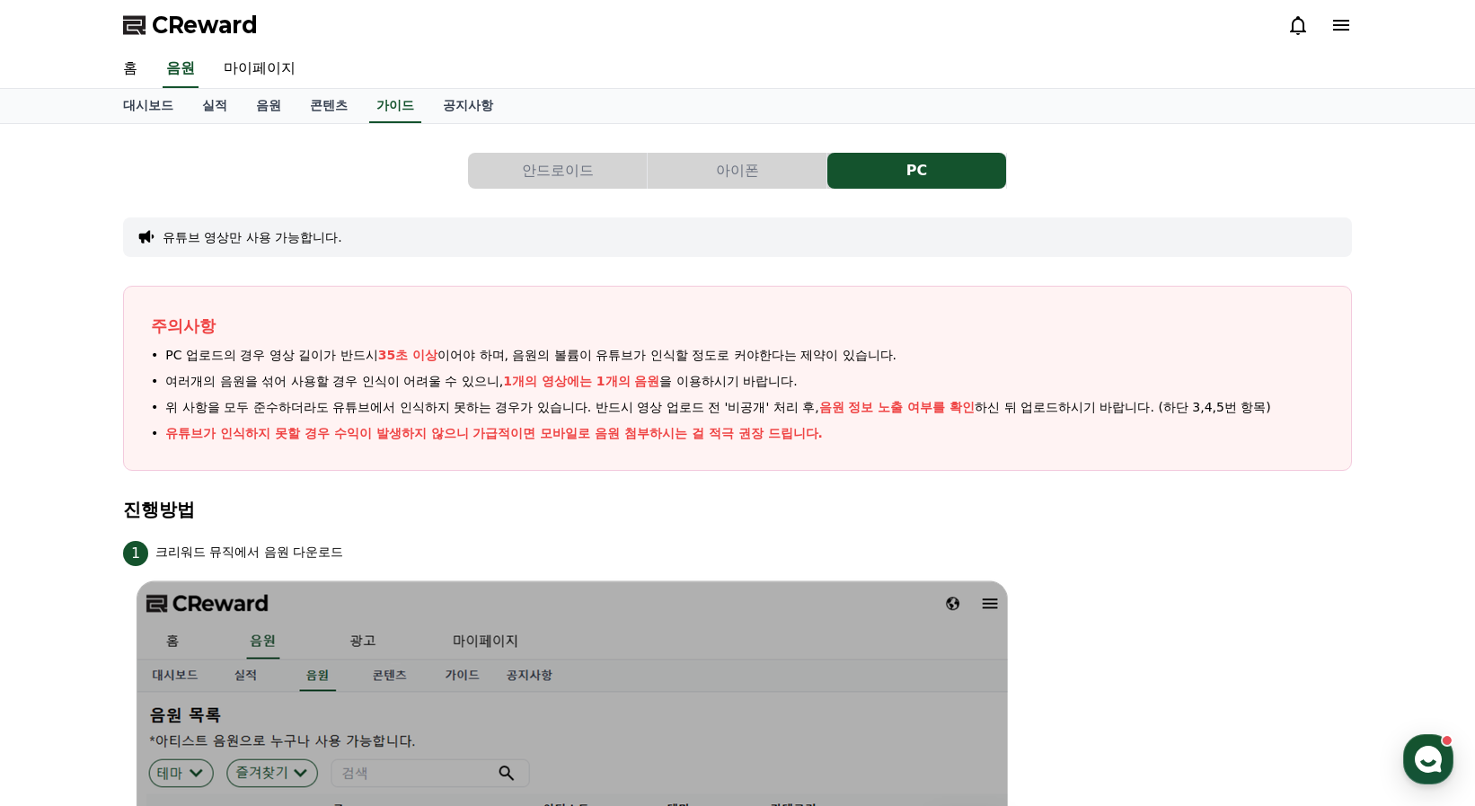
click at [534, 163] on button "안드로이드" at bounding box center [557, 171] width 179 height 36
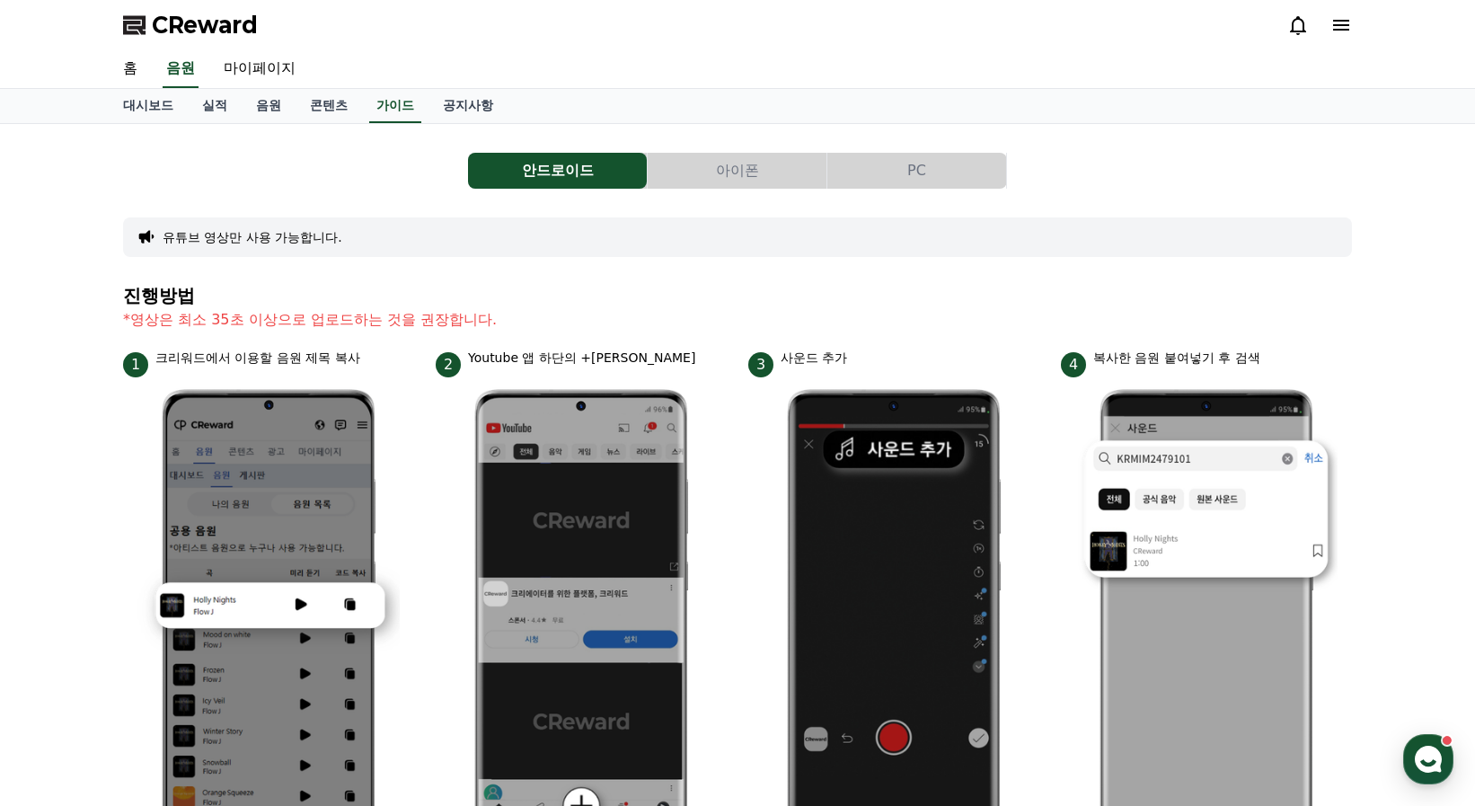
click at [730, 166] on button "아이폰" at bounding box center [737, 171] width 179 height 36
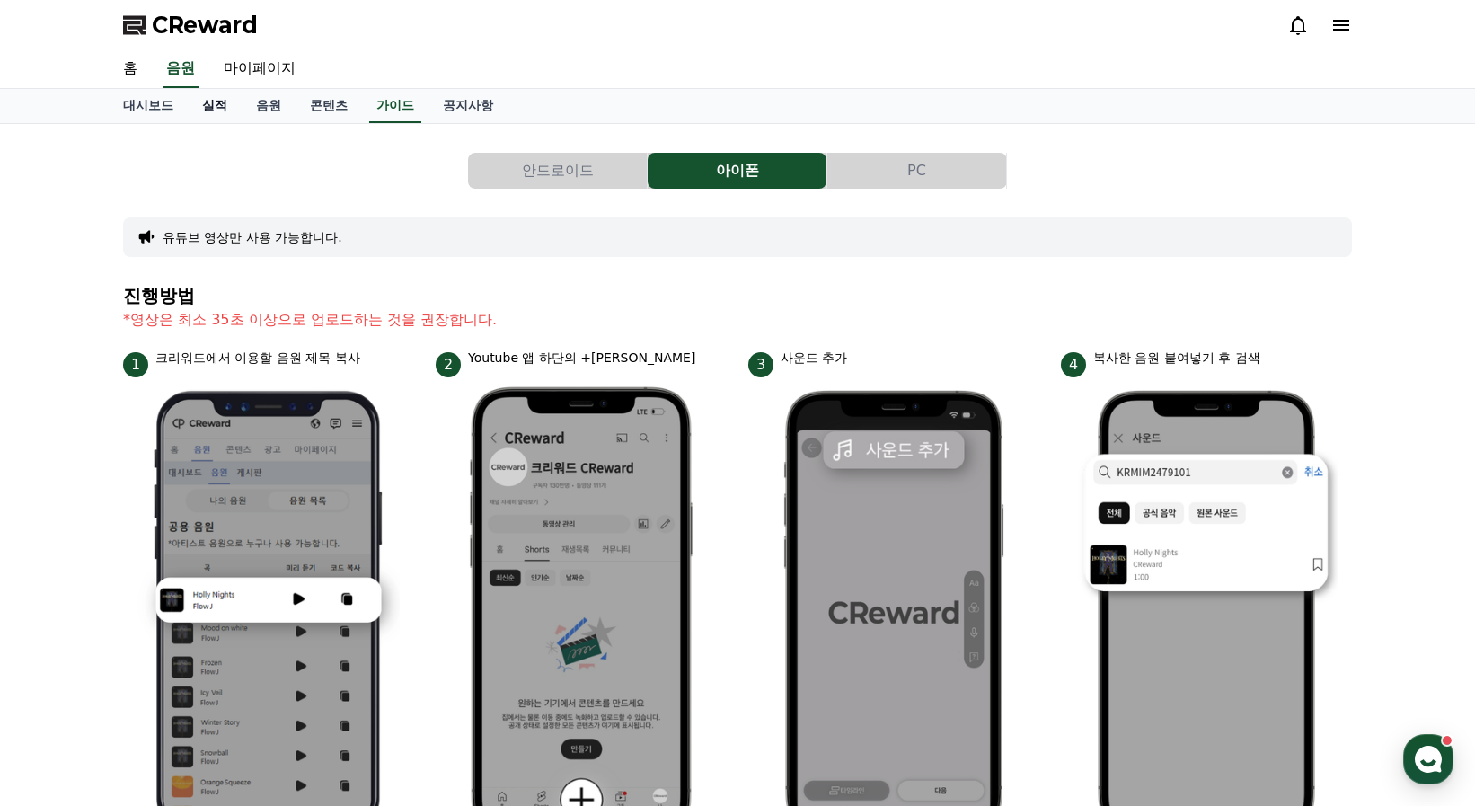
click at [225, 100] on link "실적" at bounding box center [215, 106] width 54 height 34
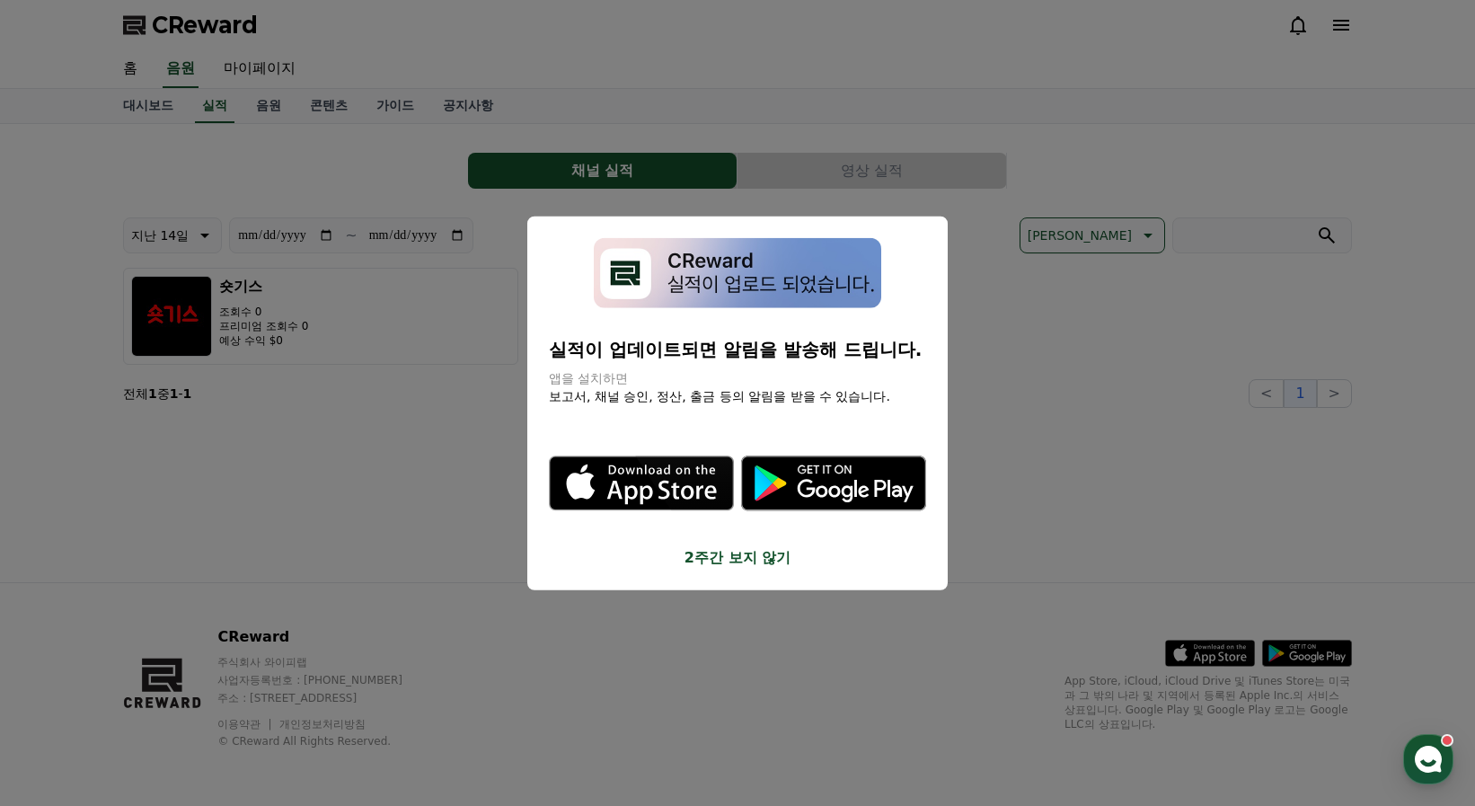
click at [715, 261] on img "modal" at bounding box center [737, 272] width 287 height 71
click at [754, 552] on button "2주간 보지 않기" at bounding box center [737, 558] width 377 height 22
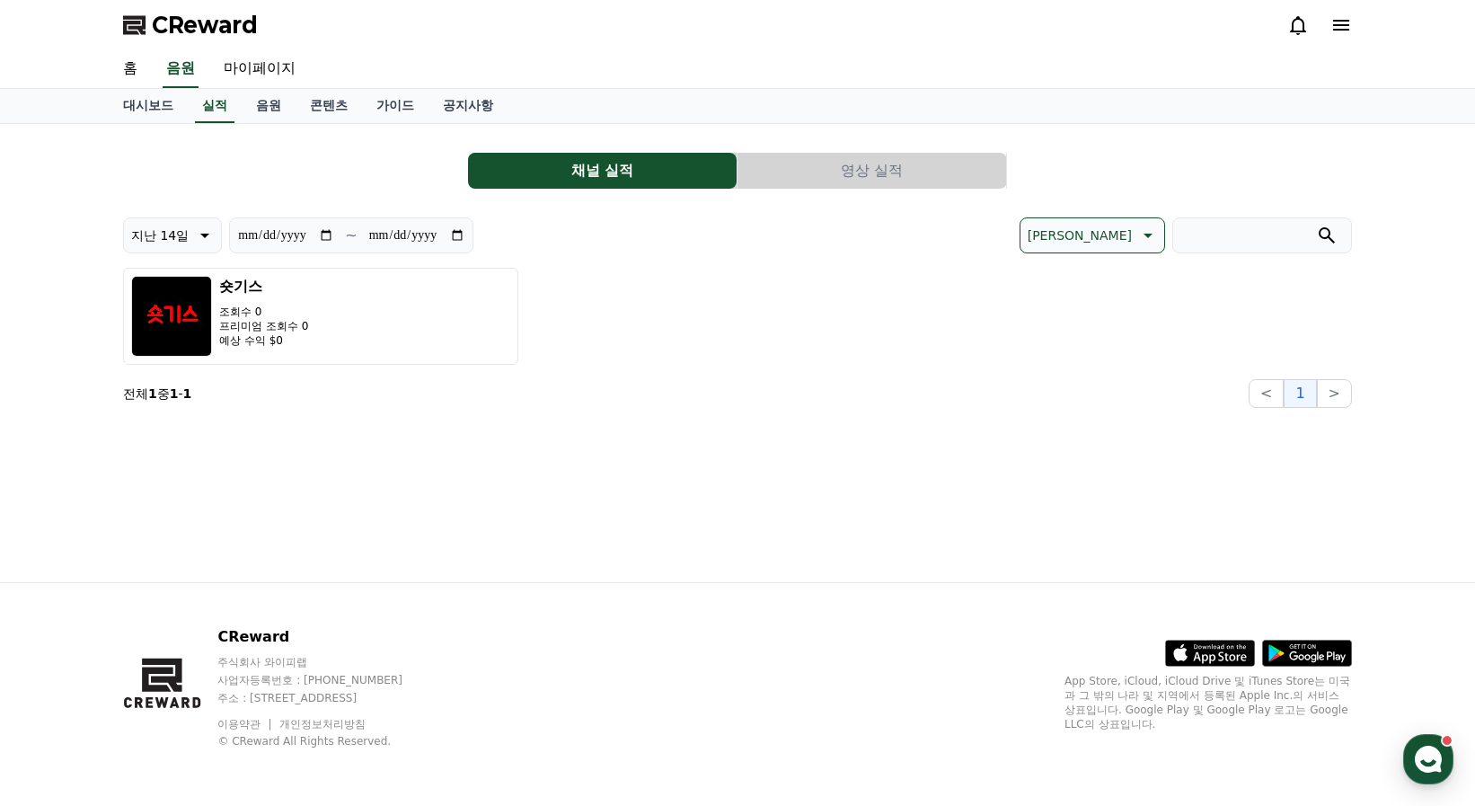
click at [397, 559] on div "**********" at bounding box center [737, 353] width 1257 height 458
click at [886, 175] on button "영상 실적" at bounding box center [871, 171] width 269 height 36
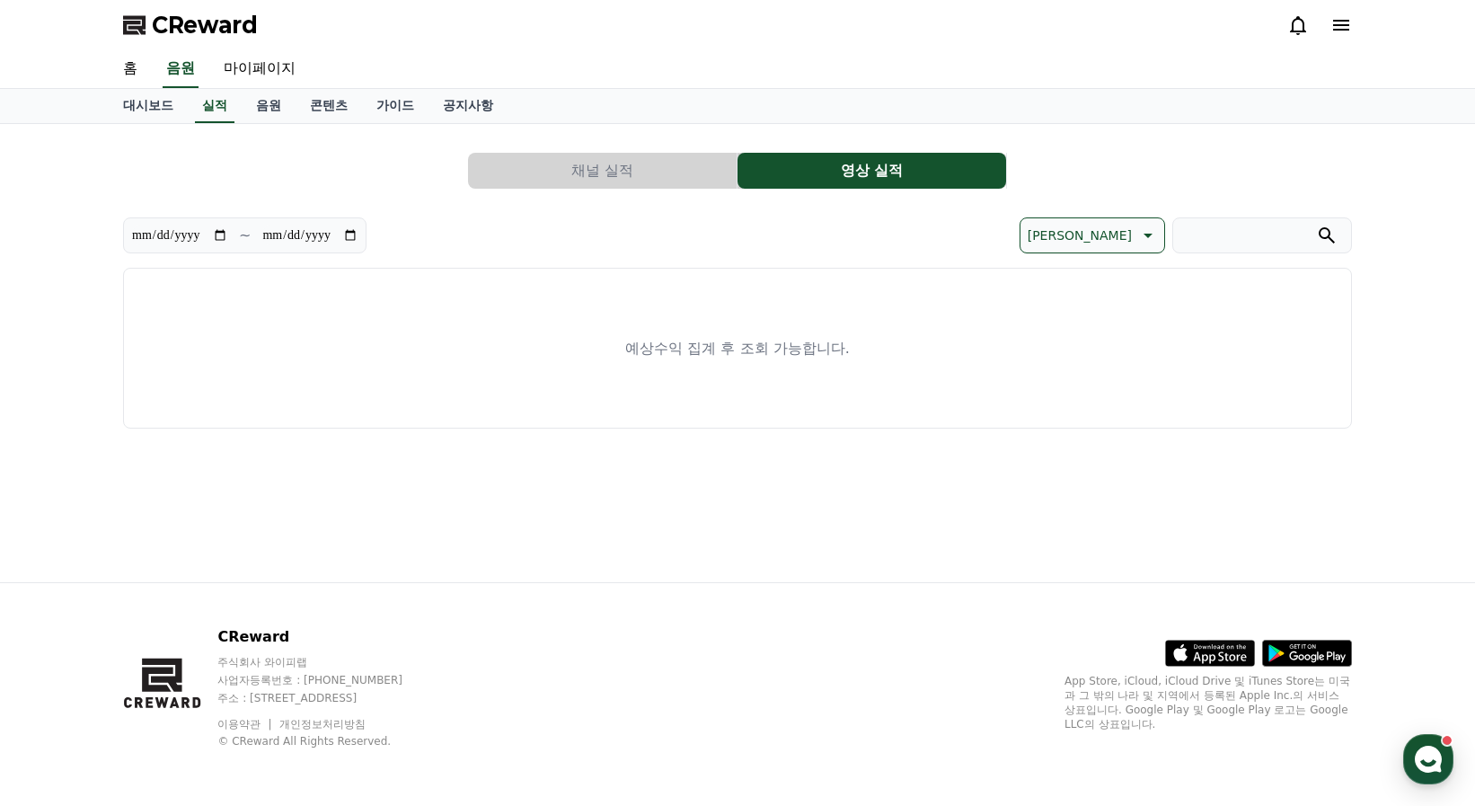
click at [622, 164] on button "채널 실적" at bounding box center [602, 171] width 269 height 36
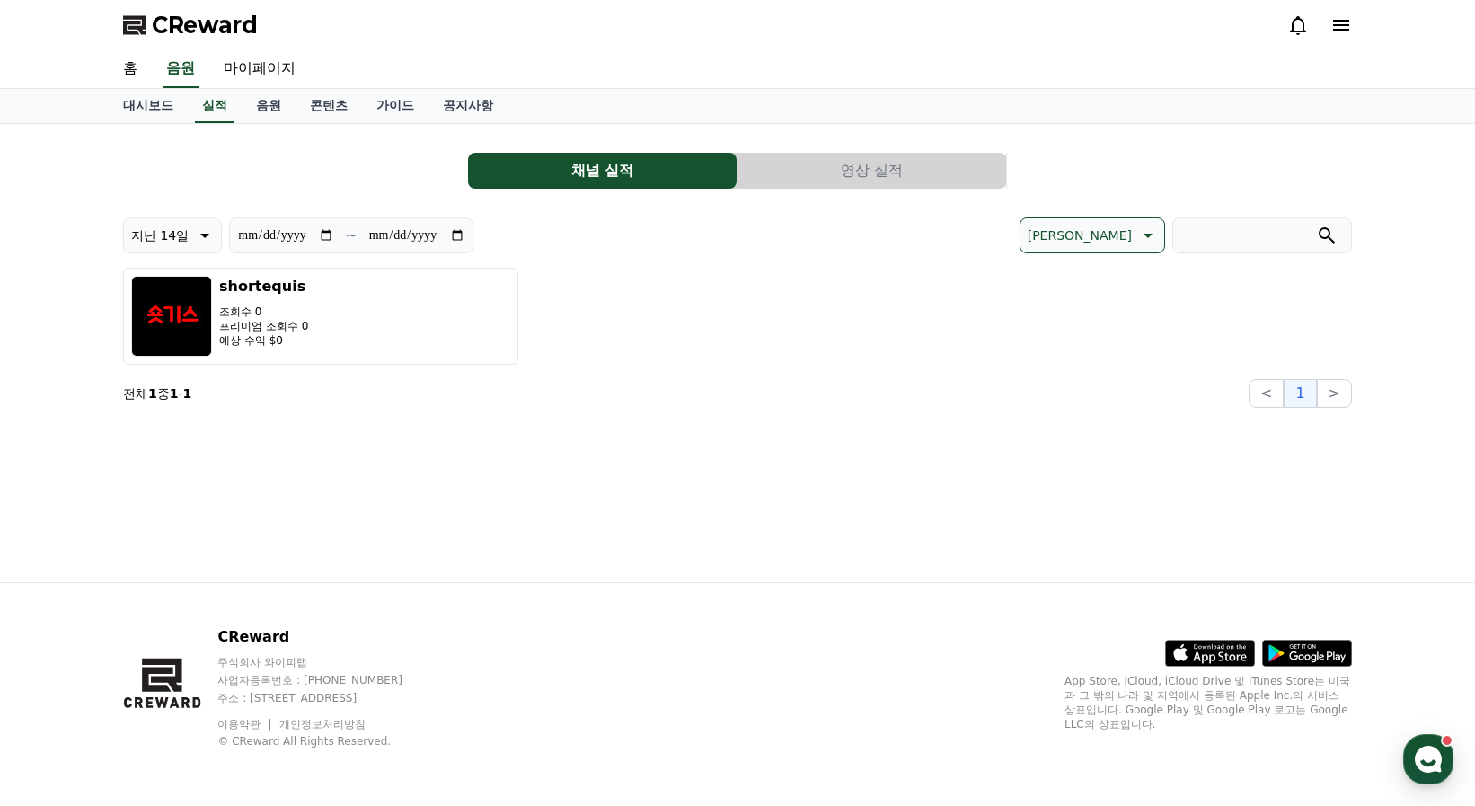
click at [478, 448] on div "**********" at bounding box center [737, 353] width 1257 height 458
click at [268, 103] on link "음원" at bounding box center [269, 106] width 54 height 34
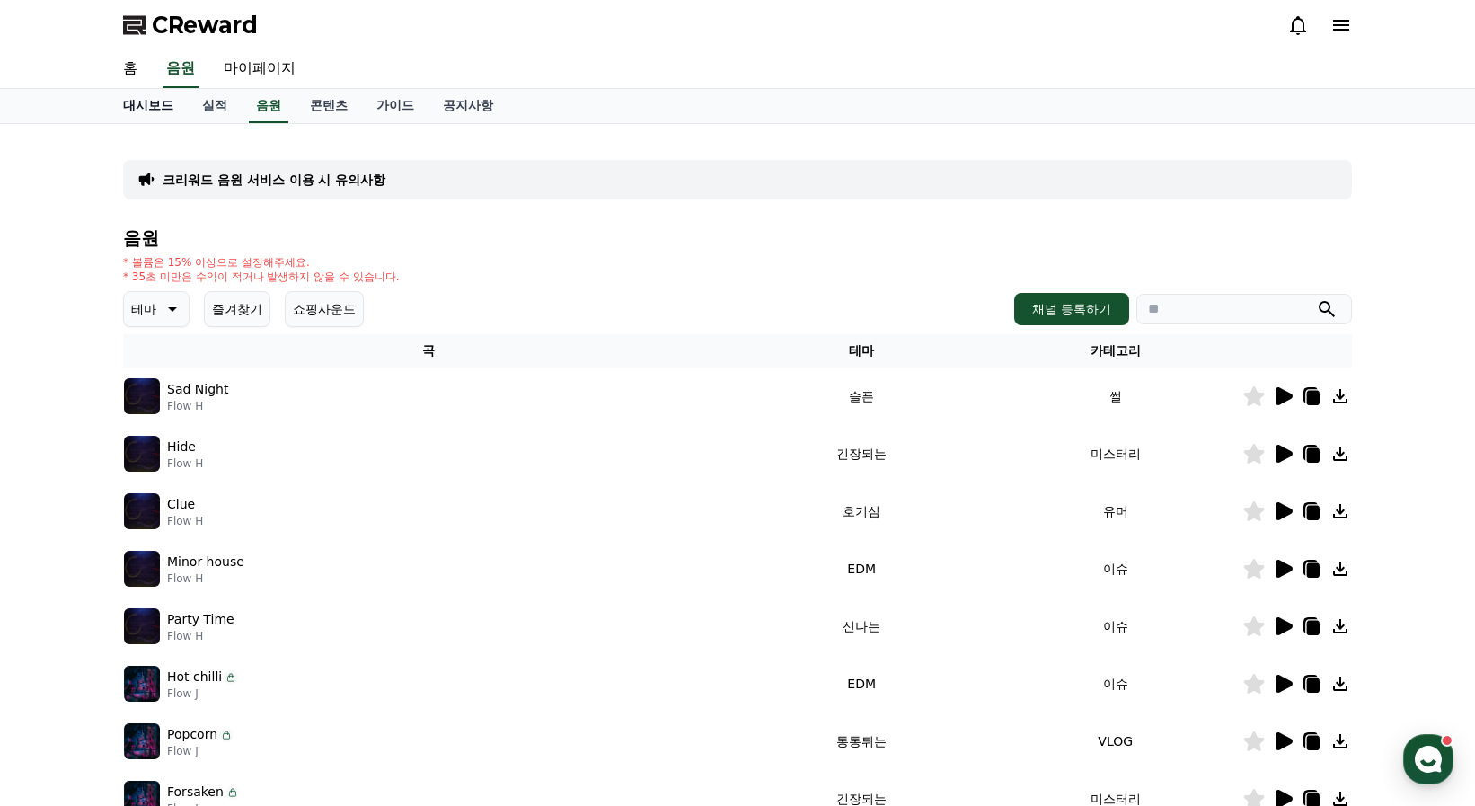
click at [174, 111] on link "대시보드" at bounding box center [148, 106] width 79 height 34
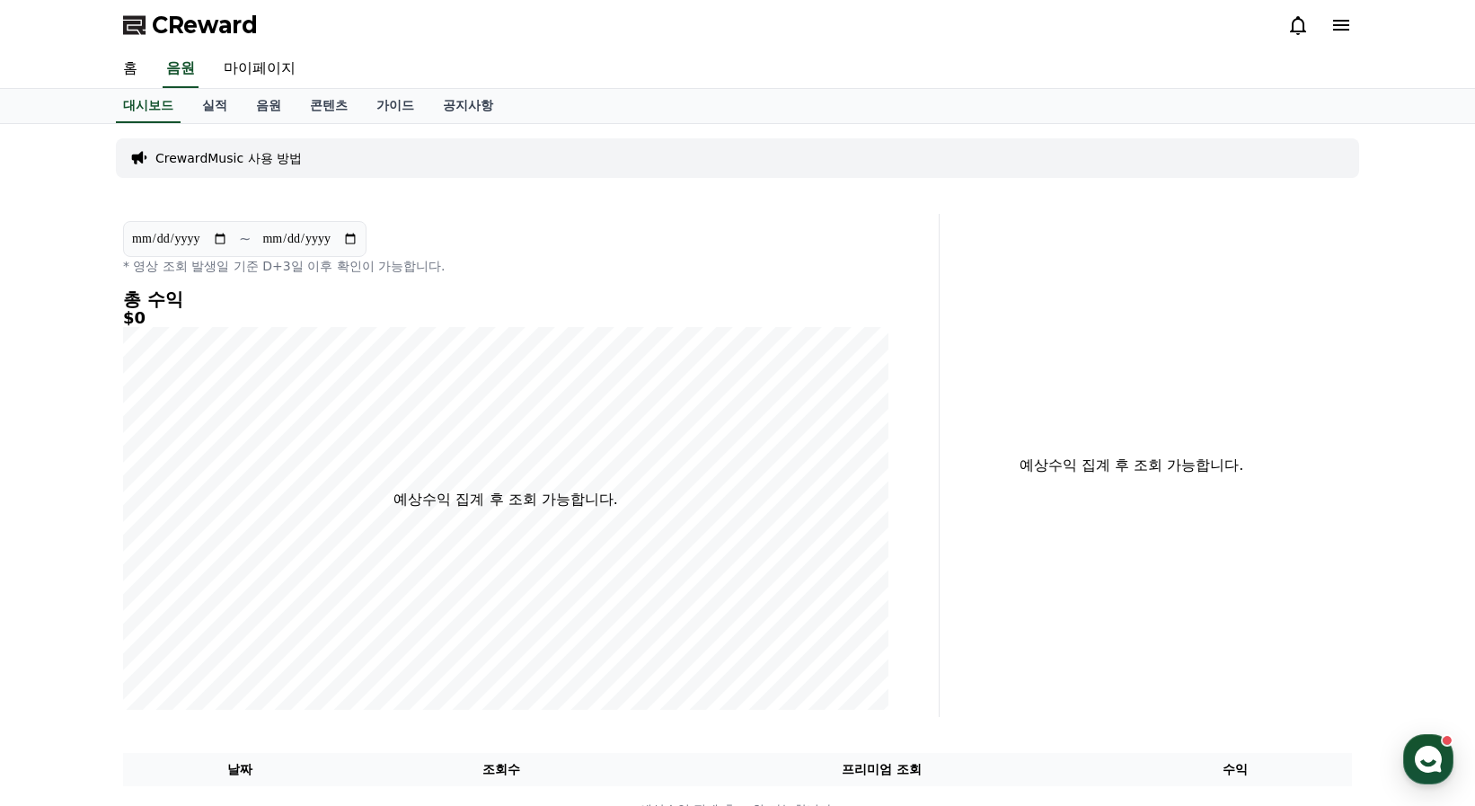
click at [34, 293] on div "**********" at bounding box center [737, 486] width 1475 height 724
click at [366, 110] on link "가이드" at bounding box center [395, 106] width 66 height 34
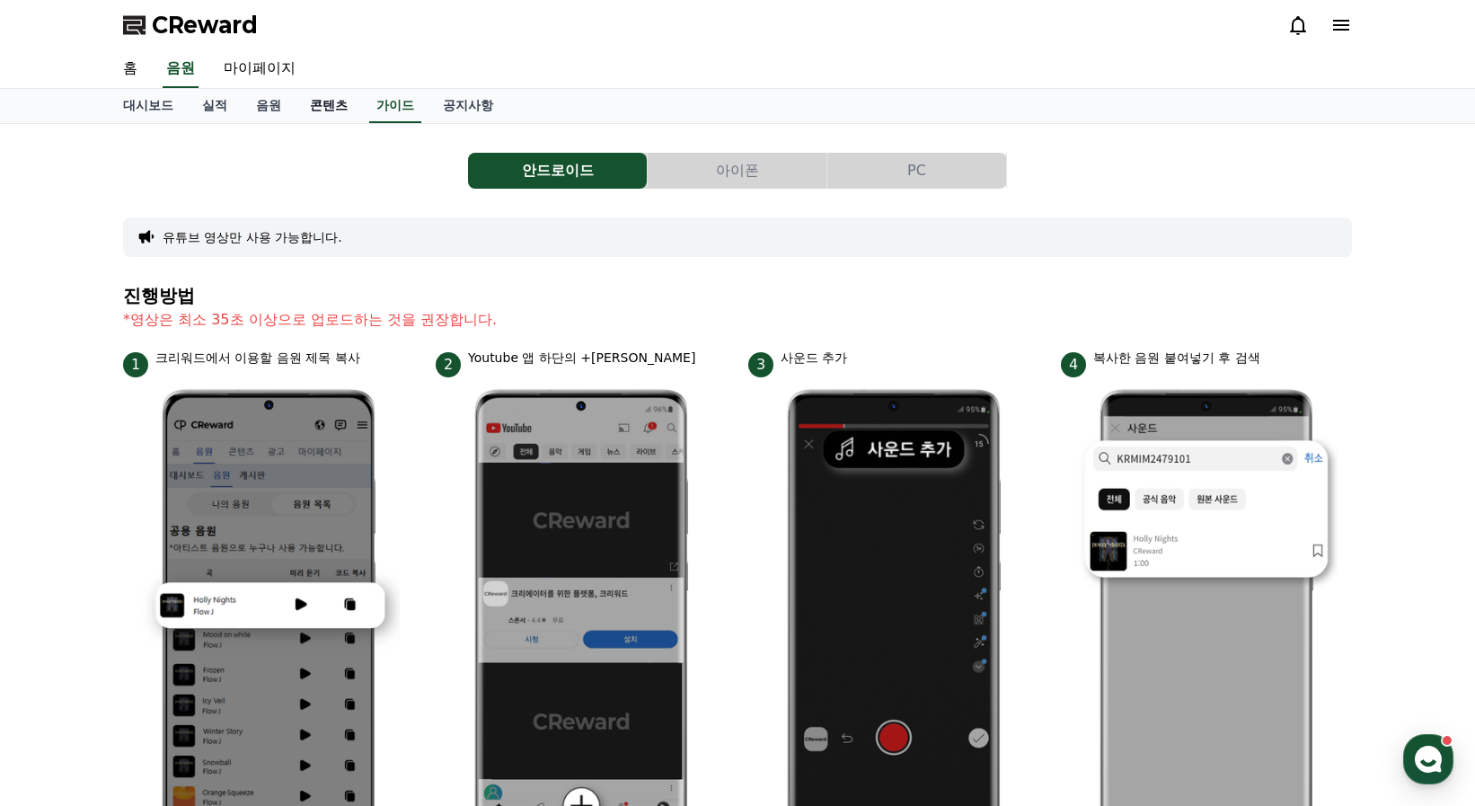
click at [326, 104] on link "콘텐츠" at bounding box center [328, 106] width 66 height 34
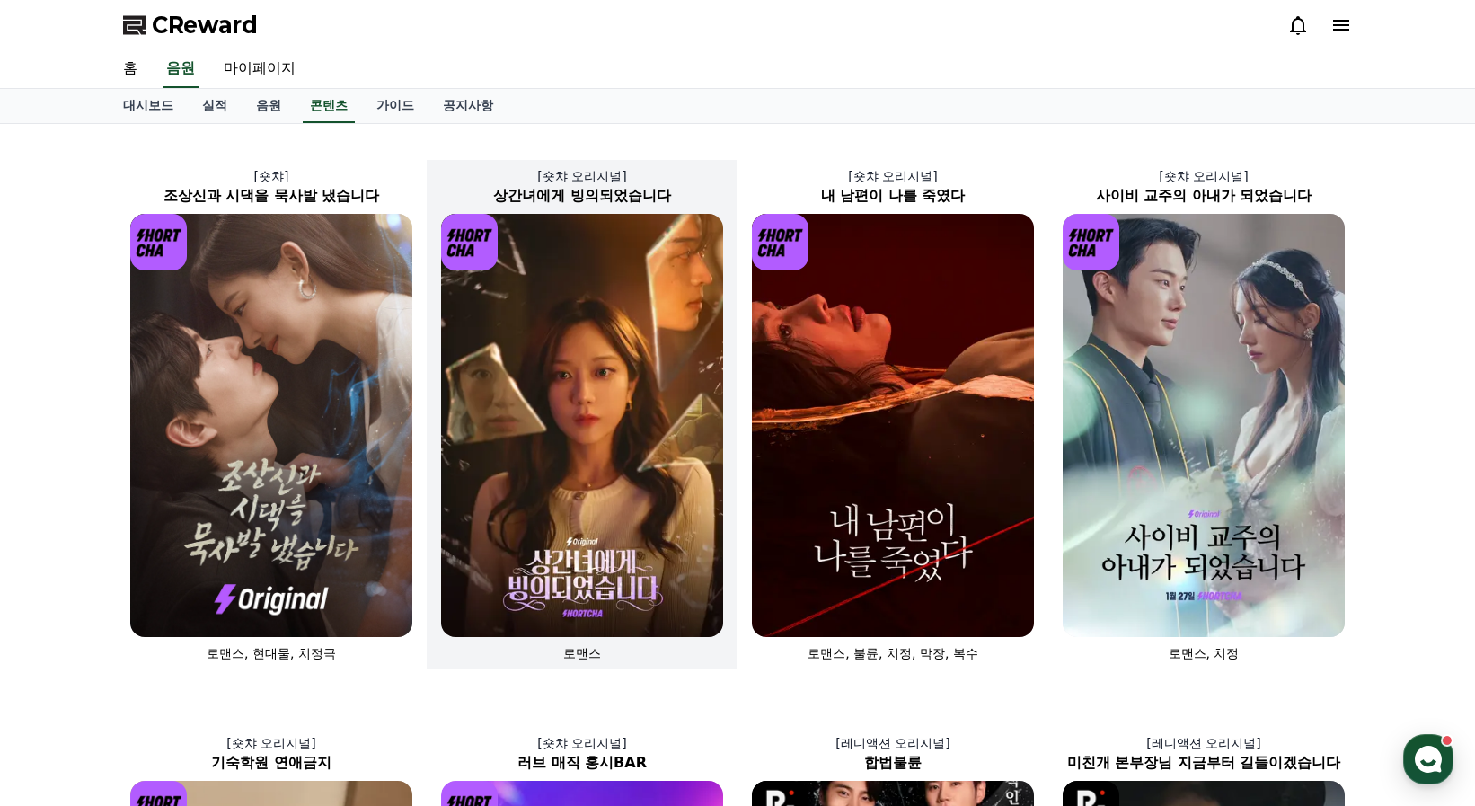
click at [574, 409] on img at bounding box center [582, 425] width 282 height 423
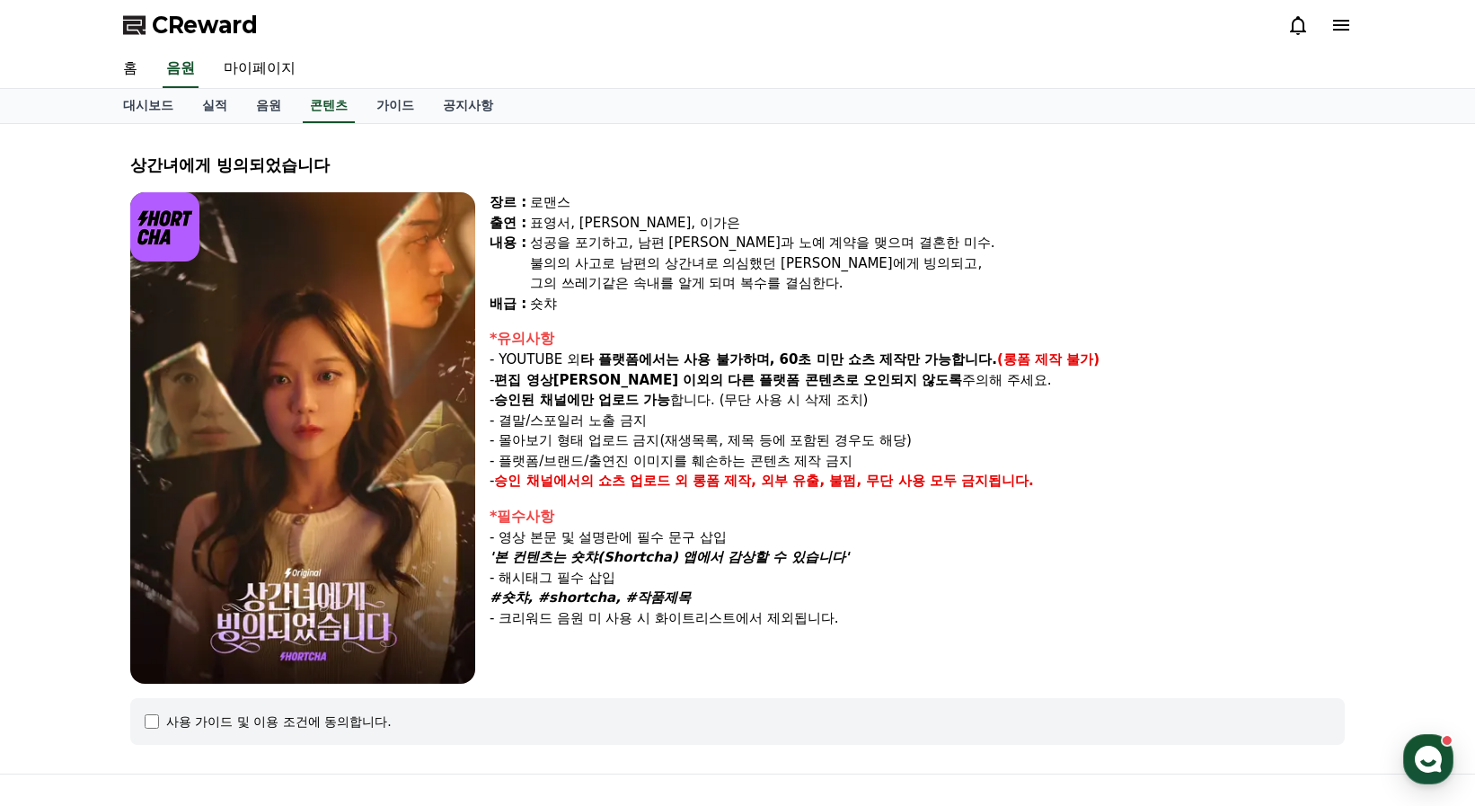
click at [1105, 437] on p "- 몰아보기 형태 업로드 금지(재생목록, 제목 등에 포함된 경우도 해당)" at bounding box center [916, 440] width 855 height 21
click at [1106, 443] on p "- 몰아보기 형태 업로드 금지(재생목록, 제목 등에 포함된 경우도 해당)" at bounding box center [916, 440] width 855 height 21
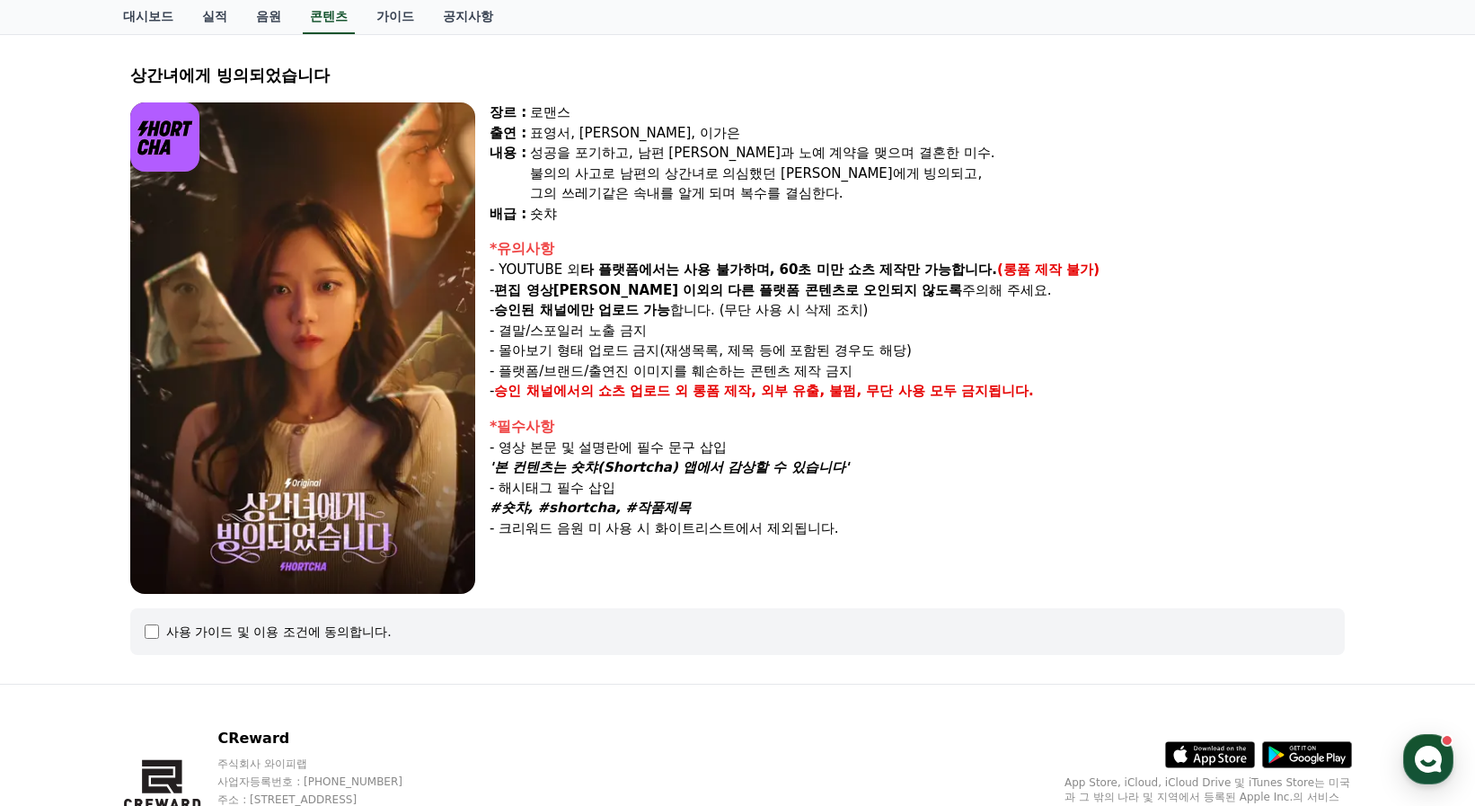
click at [1140, 455] on p "- 영상 본문 및 설명란에 필수 문구 삽입" at bounding box center [916, 447] width 855 height 21
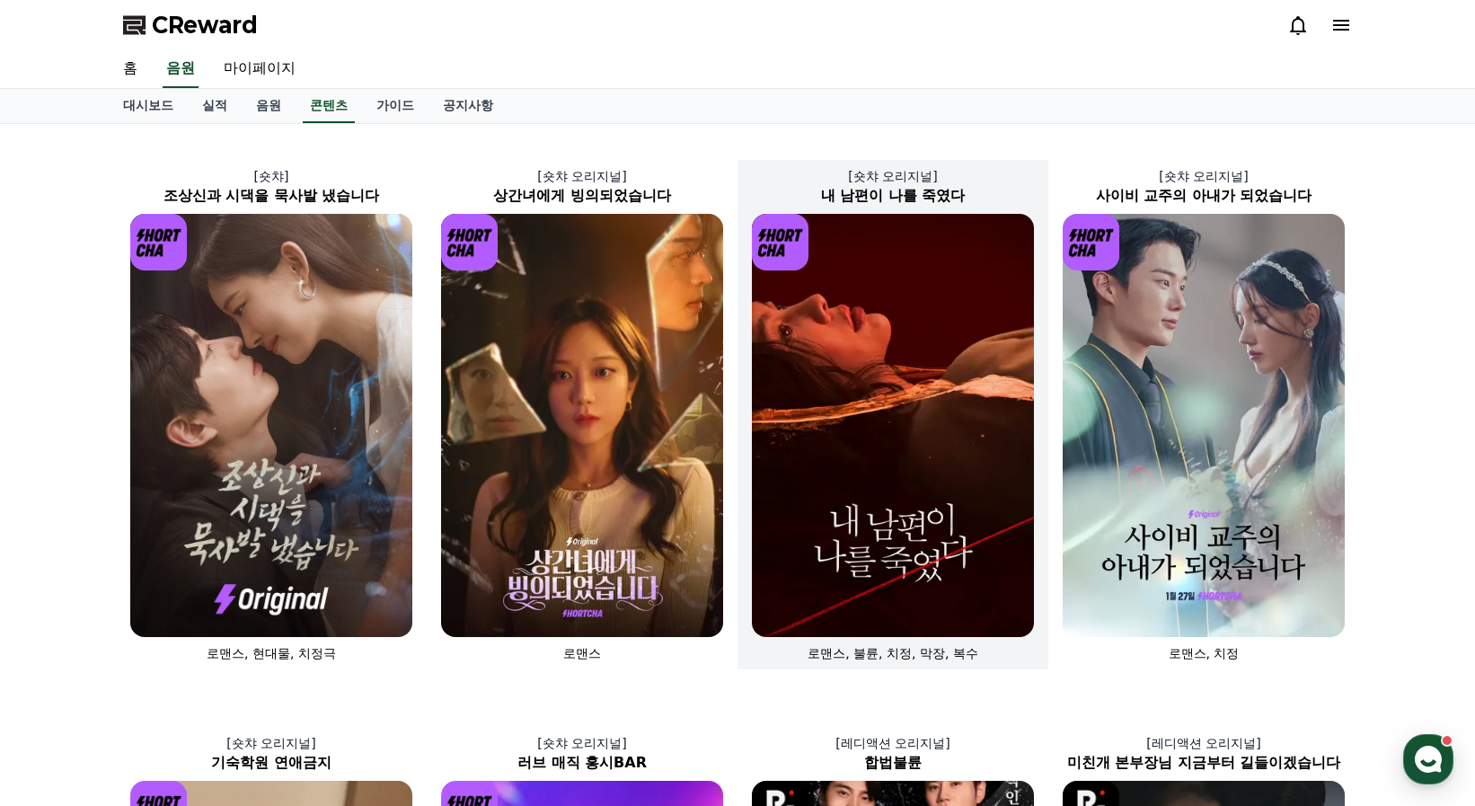
drag, startPoint x: 1143, startPoint y: 424, endPoint x: 935, endPoint y: 254, distance: 268.8
click at [935, 254] on img at bounding box center [893, 425] width 282 height 423
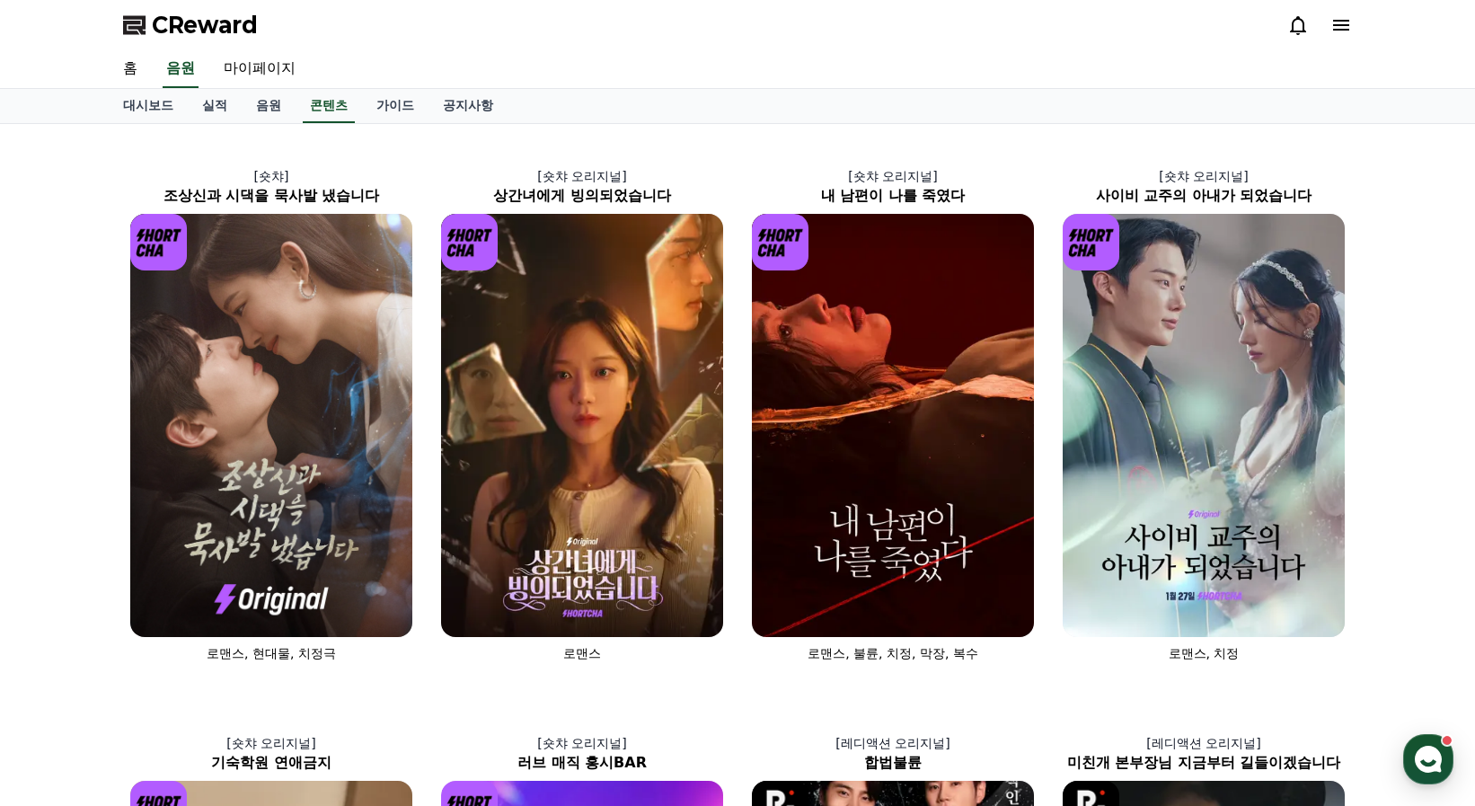
scroll to position [90, 0]
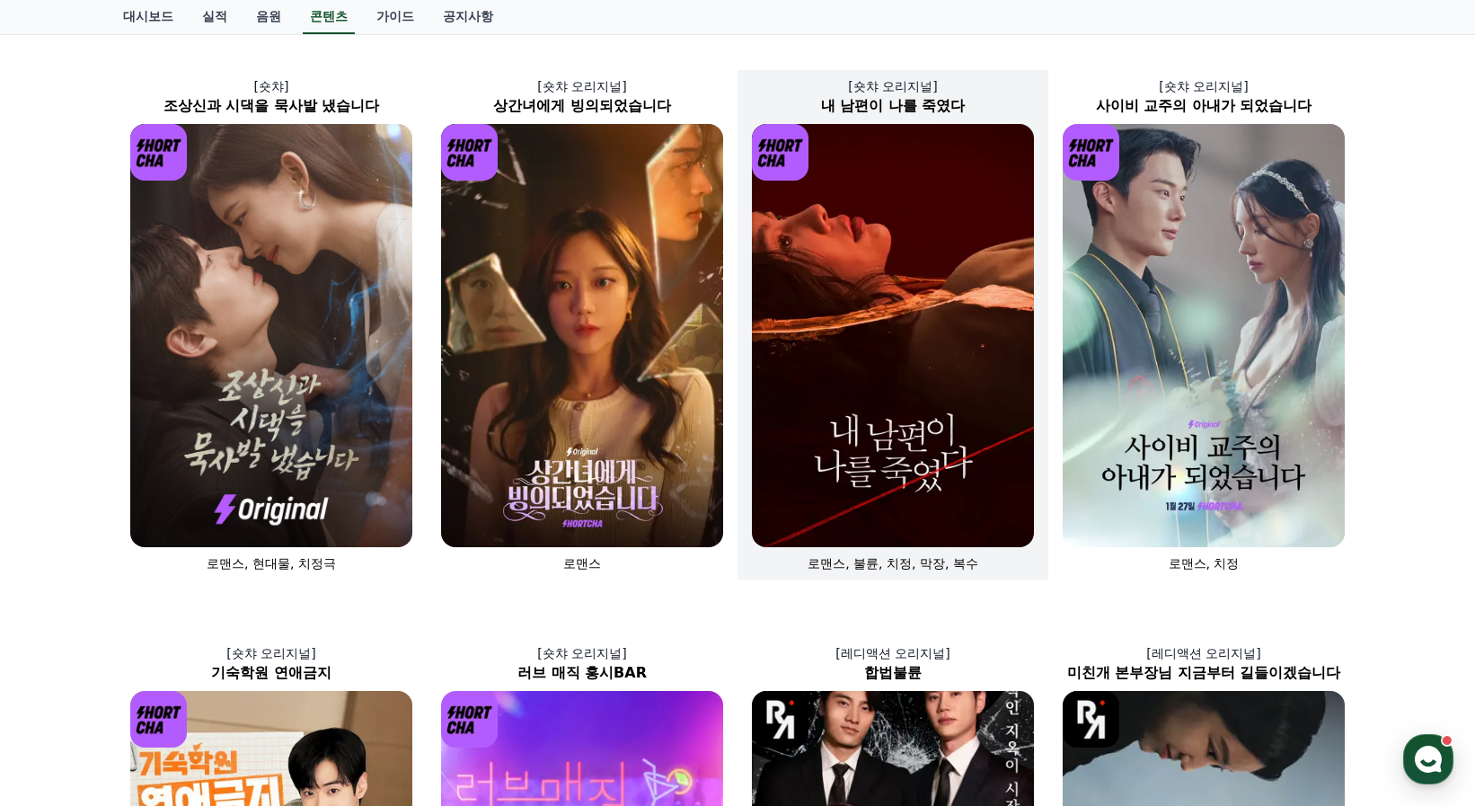
click at [868, 353] on img at bounding box center [893, 335] width 282 height 423
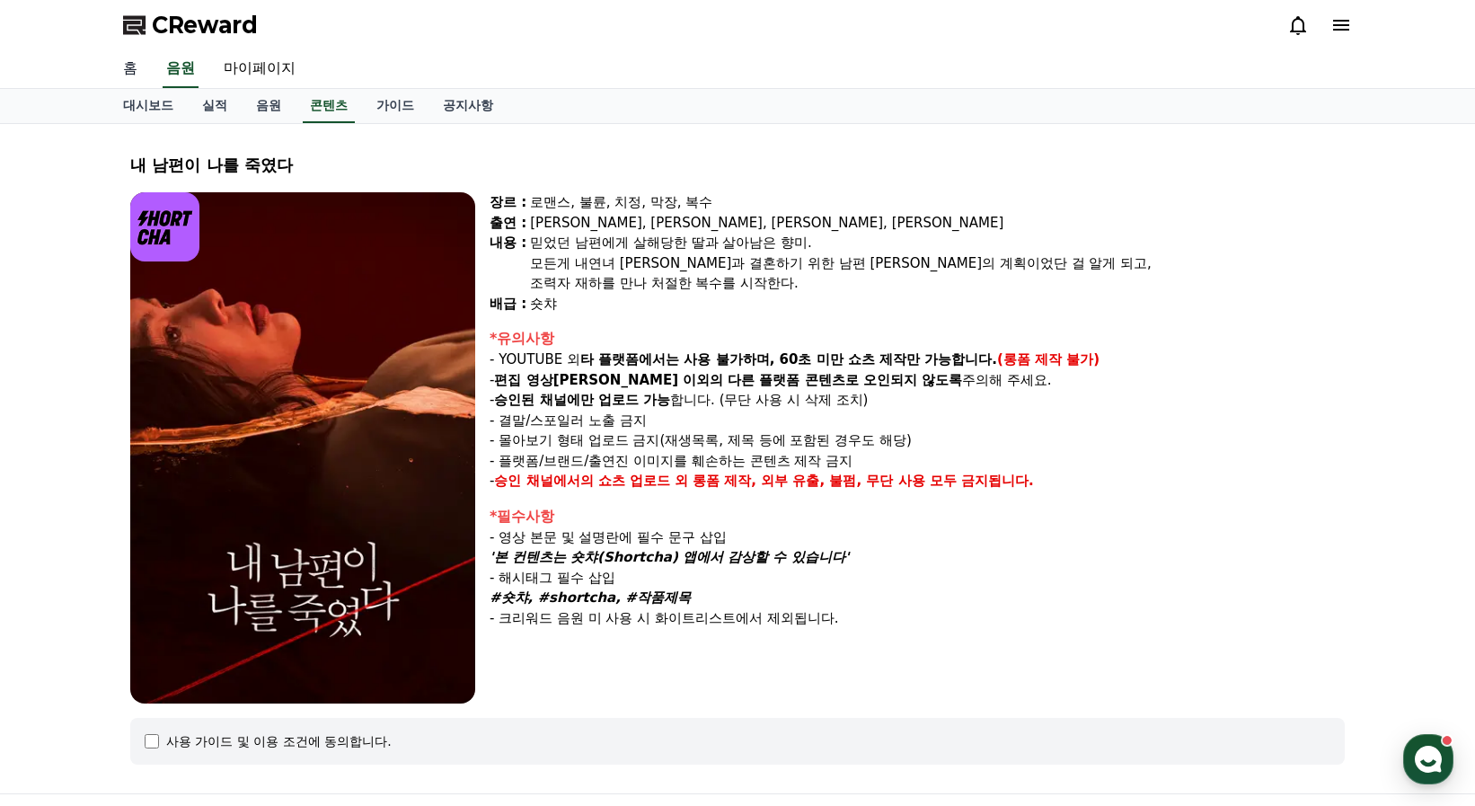
click at [141, 75] on link "홈" at bounding box center [130, 69] width 43 height 38
